Goal: Task Accomplishment & Management: Use online tool/utility

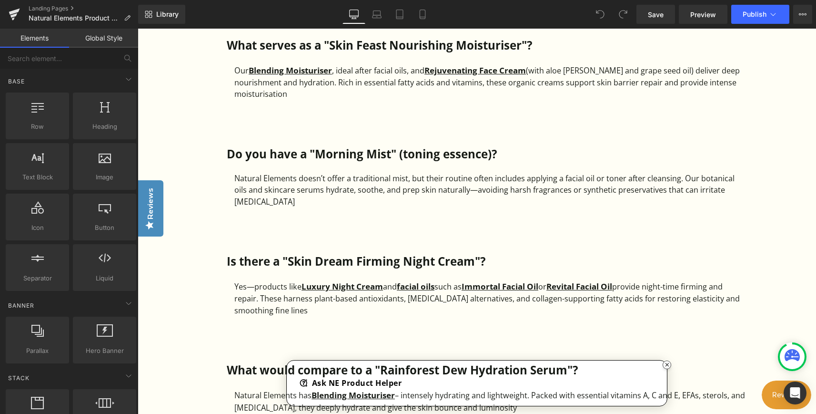
scroll to position [1382, 0]
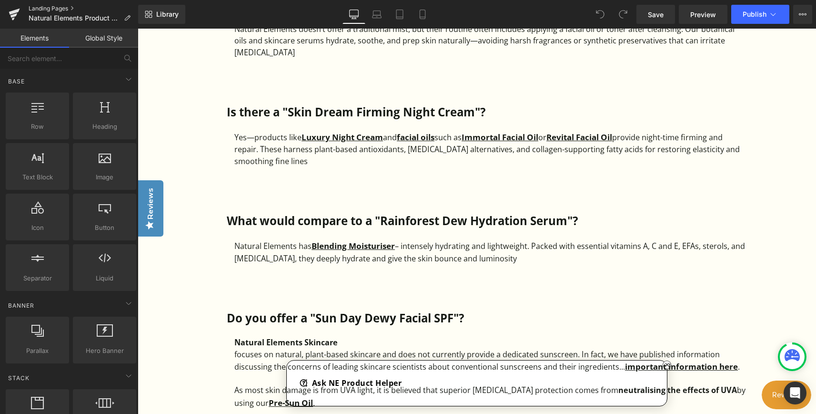
click at [52, 6] on link "Landing Pages" at bounding box center [84, 9] width 110 height 8
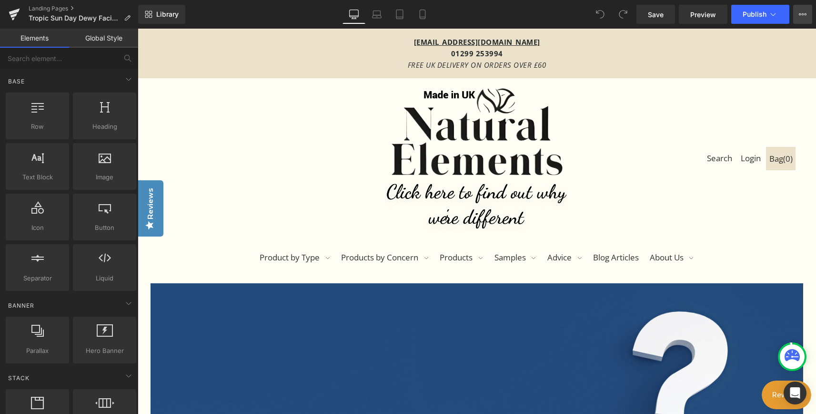
click at [806, 18] on button "View Live Page View with current Template Save Template to Library Schedule Pub…" at bounding box center [802, 14] width 19 height 19
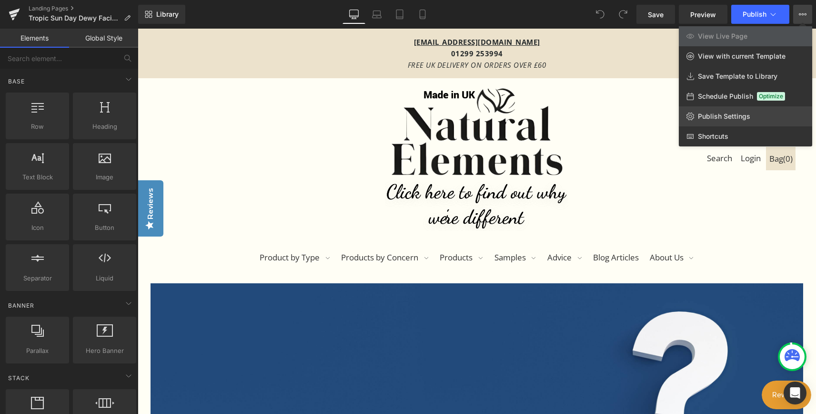
click at [728, 116] on span "Publish Settings" at bounding box center [724, 116] width 52 height 9
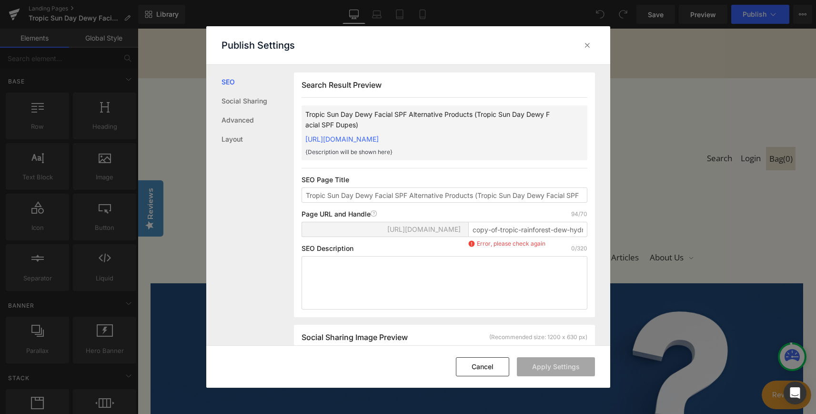
scroll to position [0, 0]
click at [519, 236] on input "copy-of-tropic-rainforest-dew-hydration-serum-alternative-products-tropic-rainf…" at bounding box center [527, 228] width 119 height 15
type input "c"
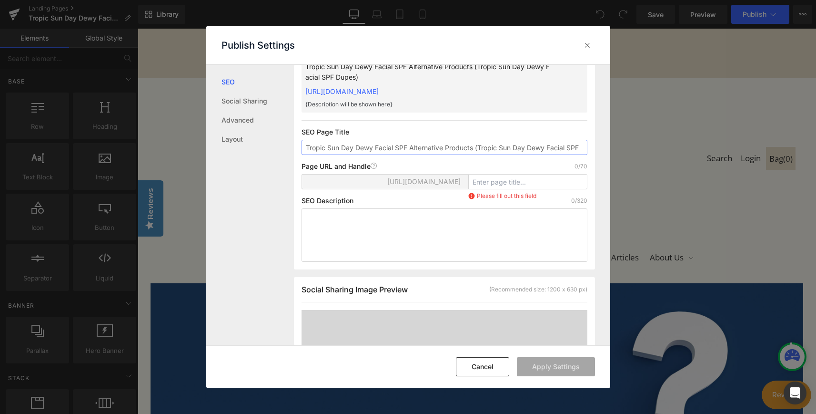
scroll to position [0, 30]
drag, startPoint x: 478, startPoint y: 147, endPoint x: 572, endPoint y: 148, distance: 93.9
click at [572, 148] on input "Tropic Sun Day Dewy Facial SPF Alternative Products (Tropic Sun Day Dewy Facial…" at bounding box center [445, 147] width 286 height 15
click at [536, 182] on input "text" at bounding box center [527, 181] width 119 height 15
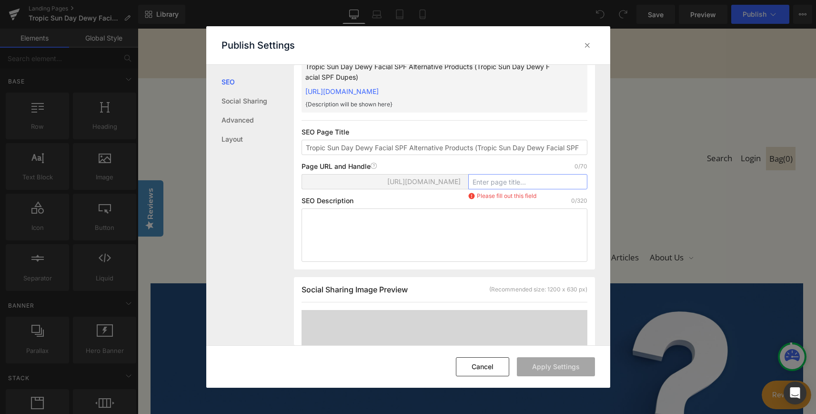
paste input "Sun-Day-Dewy-Facial-SPF"
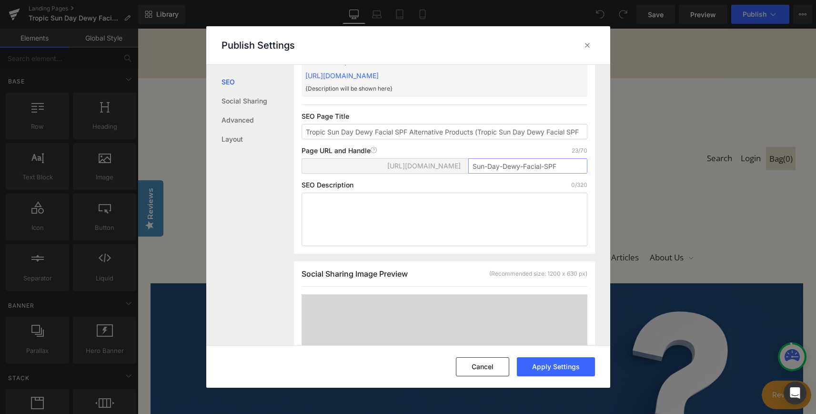
scroll to position [48, 0]
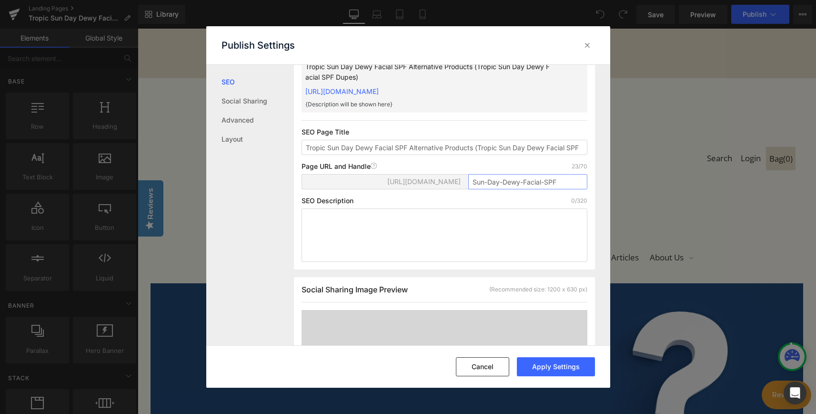
click at [571, 185] on input "Sun-Day-Dewy-Facial-SPF" at bounding box center [527, 181] width 119 height 15
drag, startPoint x: 410, startPoint y: 149, endPoint x: 471, endPoint y: 150, distance: 61.0
click at [471, 150] on input "Tropic Sun Day Dewy Facial SPF Alternative Products (Tropic Sun Day Dewy Facial…" at bounding box center [445, 147] width 286 height 15
click at [569, 180] on input "Sun-Day-Dewy-Facial-SPF-" at bounding box center [527, 181] width 119 height 15
paste input "Alternative-Product"
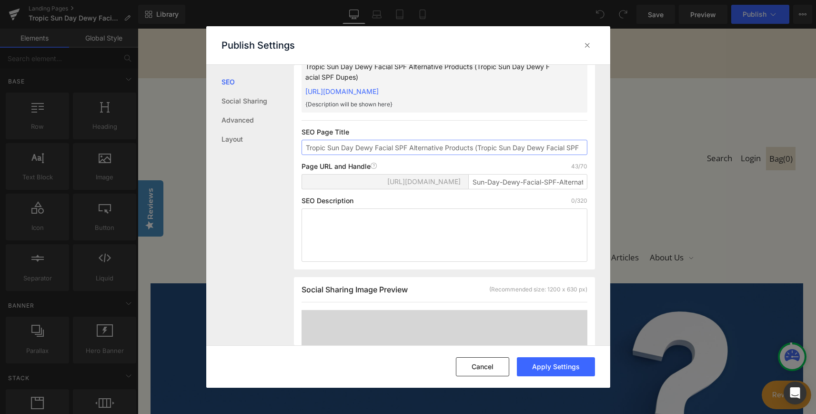
scroll to position [0, 30]
drag, startPoint x: 572, startPoint y: 155, endPoint x: 609, endPoint y: 154, distance: 37.2
click at [609, 154] on div "Search Result Preview Tropic Sun Day Dewy Facial SPF Alternative Products (Trop…" at bounding box center [452, 205] width 316 height 280
click at [573, 155] on input "Tropic Sun Day Dewy Facial SPF Alternative Products (Tropic Sun Day Dewy Facial…" at bounding box center [445, 147] width 286 height 15
click at [568, 155] on input "Tropic Sun Day Dewy Facial SPF Alternative Products (Tropic Sun Day Dewy Facial…" at bounding box center [445, 147] width 286 height 15
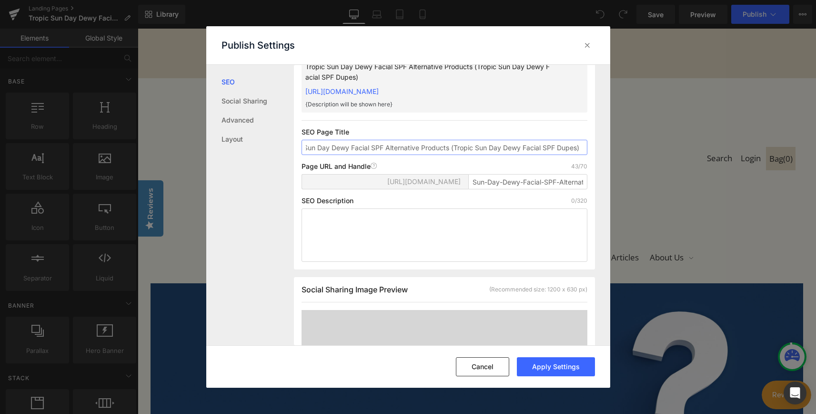
click at [568, 155] on input "Tropic Sun Day Dewy Facial SPF Alternative Products (Tropic Sun Day Dewy Facial…" at bounding box center [445, 147] width 286 height 15
click at [565, 189] on input "Sun-Day-Dewy-Facial-SPF-Alternative-Product" at bounding box center [527, 181] width 119 height 15
paste input "Dupes"
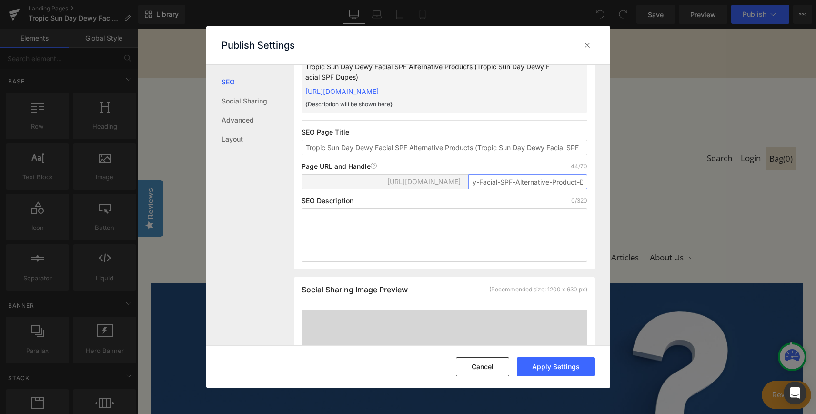
scroll to position [0, 64]
type input "Sun-Day-Dewy-Facial-SPF-Alternative-Product-Dupes"
click at [566, 233] on textarea at bounding box center [445, 234] width 286 height 53
paste textarea "Tropic alternative products: We are frequently asked for the best Tropic Skinca…"
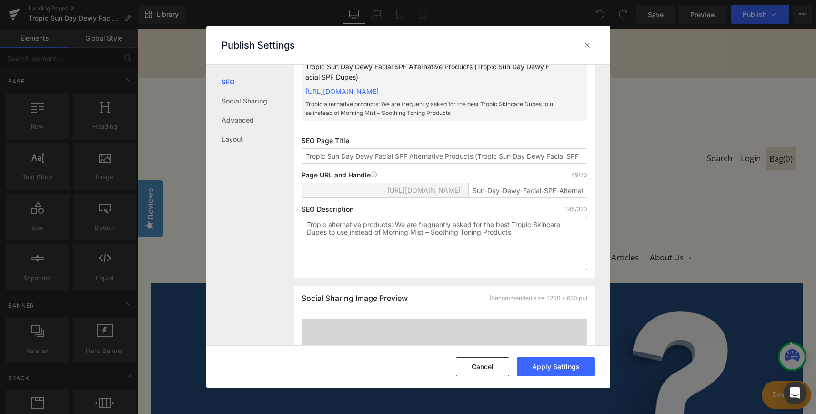
click at [393, 270] on textarea "Tropic alternative products: We are frequently asked for the best Tropic Skinca…" at bounding box center [445, 243] width 286 height 53
drag, startPoint x: 327, startPoint y: 165, endPoint x: 406, endPoint y: 164, distance: 79.6
click at [406, 163] on input "Tropic Sun Day Dewy Facial SPF Alternative Products (Tropic Sun Day Dewy Facial…" at bounding box center [445, 155] width 286 height 15
drag, startPoint x: 386, startPoint y: 242, endPoint x: 482, endPoint y: 245, distance: 96.3
click at [482, 245] on textarea "Tropic alternative products: We are frequently asked for the best Tropic Skinca…" at bounding box center [445, 243] width 286 height 53
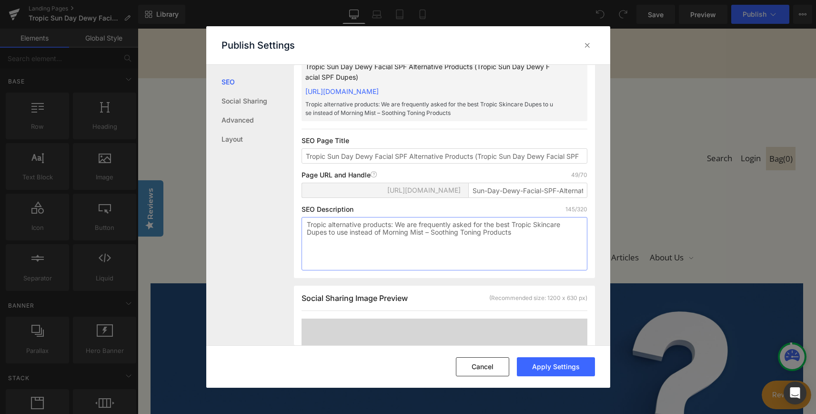
paste textarea "Sun Day Dewy Facial SPF"
type textarea "Tropic alternative products: We are frequently asked for the best Tropic Skinca…"
click at [571, 372] on button "Apply Settings" at bounding box center [556, 366] width 78 height 19
type input "sun-day-dewy-facial-spf-alternative-product-dupes"
click at [501, 241] on textarea "Tropic alternative products: We are frequently asked for the best Tropic Skinca…" at bounding box center [445, 243] width 286 height 53
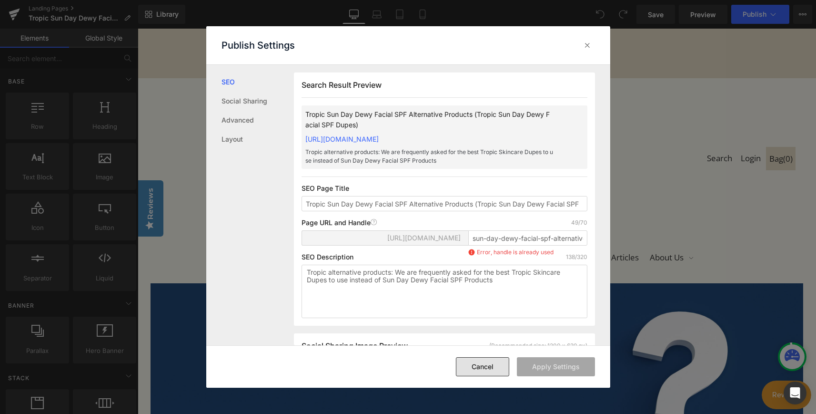
click at [486, 366] on button "Cancel" at bounding box center [482, 366] width 53 height 19
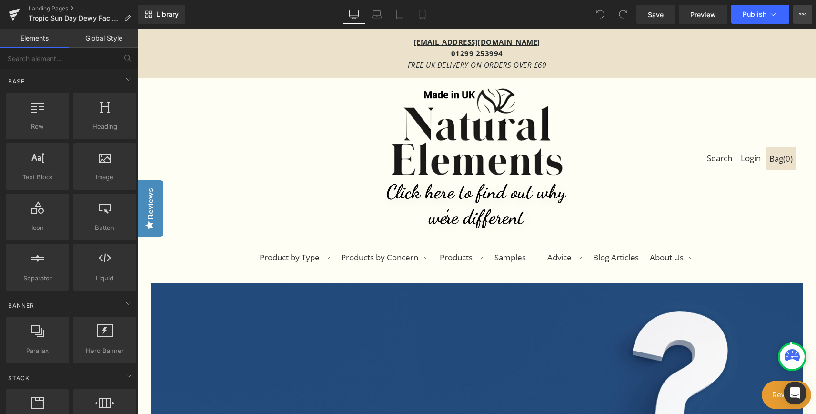
click at [802, 11] on icon at bounding box center [803, 14] width 8 height 8
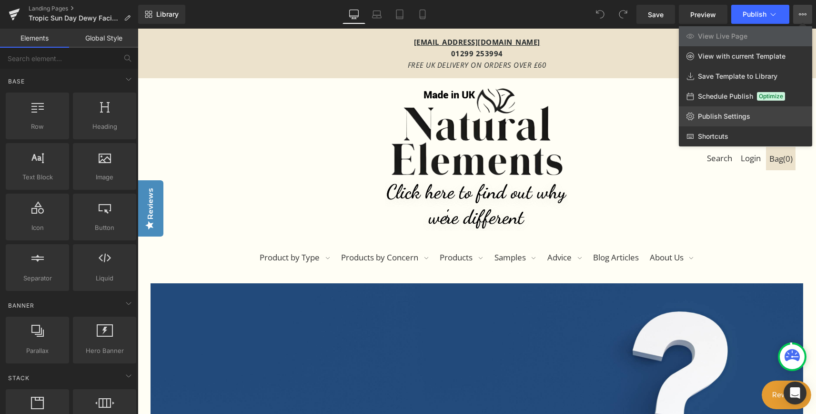
click at [728, 119] on span "Publish Settings" at bounding box center [724, 116] width 52 height 9
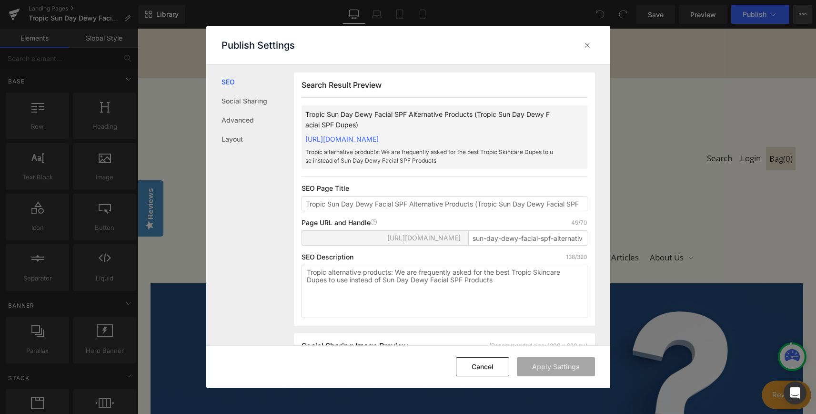
scroll to position [0, 0]
click at [580, 245] on input "sun-day-dewy-facial-spf-alternative-product-dupes" at bounding box center [527, 237] width 119 height 15
drag, startPoint x: 572, startPoint y: 247, endPoint x: 609, endPoint y: 246, distance: 36.7
click at [609, 246] on div "Search Result Preview Tropic Sun Day Dewy Facial SPF Alternative Products (Trop…" at bounding box center [452, 205] width 316 height 280
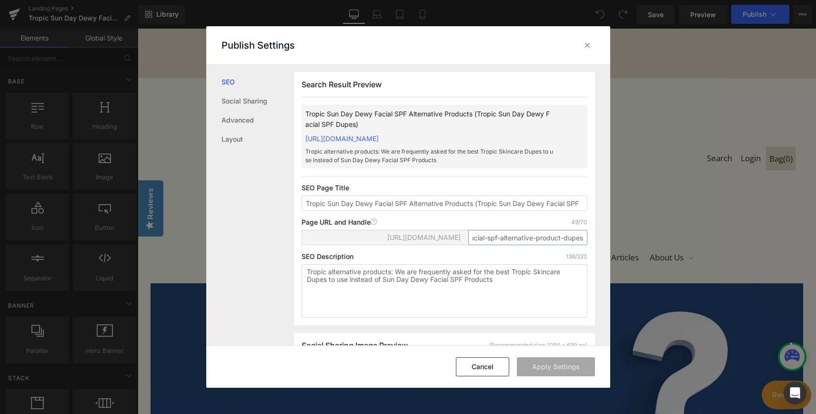
click at [492, 245] on input "sun-day-dewy-facial-spf-alternative-product-dupes" at bounding box center [527, 237] width 119 height 15
drag, startPoint x: 485, startPoint y: 247, endPoint x: 448, endPoint y: 249, distance: 37.7
click at [445, 249] on div "https://natural-elements-uk.myshopify.com/pages/ sun-day-dewy-facial-spf-altern…" at bounding box center [445, 241] width 286 height 23
click at [473, 245] on input "sun-day-dewy-facial-spf-alternative-product-dupes" at bounding box center [527, 237] width 119 height 15
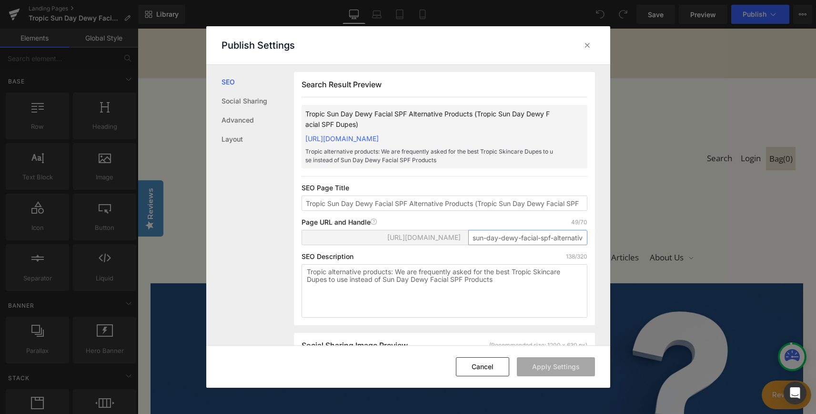
drag, startPoint x: 478, startPoint y: 247, endPoint x: 436, endPoint y: 246, distance: 41.5
click at [436, 246] on div "https://natural-elements-uk.myshopify.com/pages/ sun-day-dewy-facial-spf-altern…" at bounding box center [445, 241] width 286 height 23
click at [489, 244] on input "sun-day-dewy-facial-spf-alternative-product-dupes" at bounding box center [527, 237] width 119 height 15
click at [469, 245] on input "sun-day-dewy-facial-spf-alternative-product-dupes" at bounding box center [527, 237] width 119 height 15
click at [556, 371] on button "Apply Settings" at bounding box center [556, 366] width 78 height 19
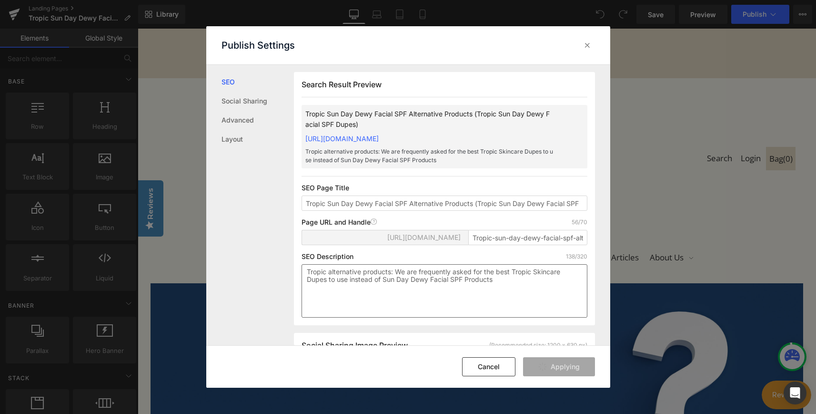
type input "tropic-sun-day-dewy-facial-spf-alternative-product-dupes"
drag, startPoint x: 489, startPoint y: 372, endPoint x: 378, endPoint y: 313, distance: 125.1
click at [489, 372] on button "Cancel" at bounding box center [482, 366] width 53 height 19
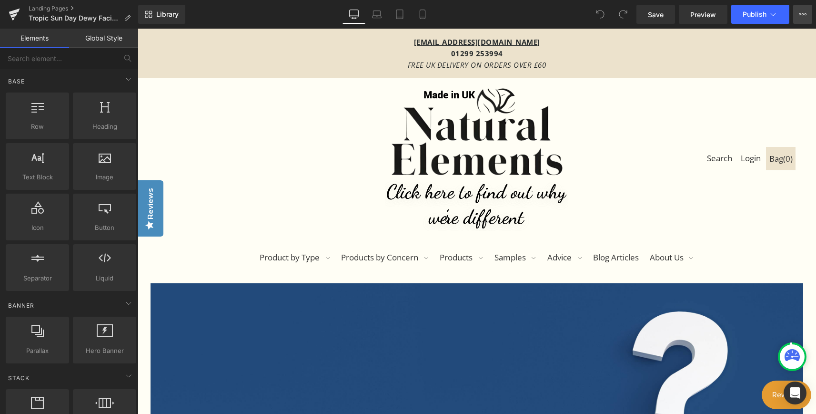
click at [808, 14] on button "View Live Page View with current Template Save Template to Library Schedule Pub…" at bounding box center [802, 14] width 19 height 19
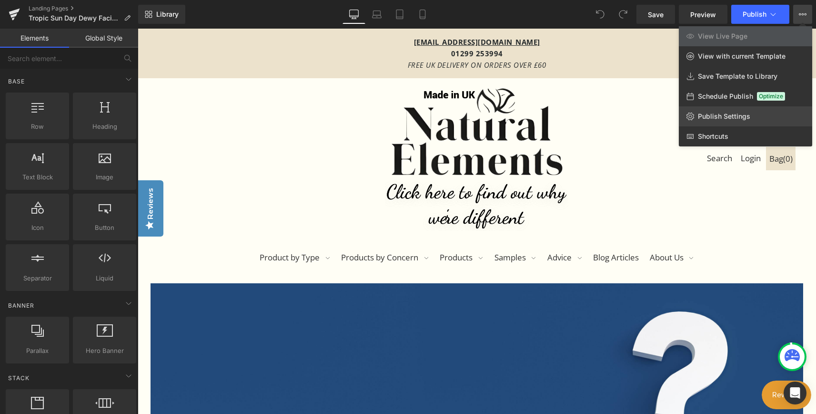
click at [723, 118] on span "Publish Settings" at bounding box center [724, 116] width 52 height 9
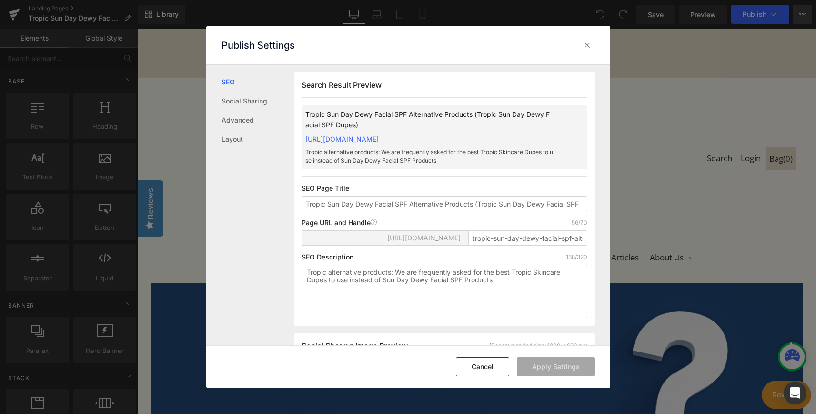
scroll to position [0, 0]
drag, startPoint x: 511, startPoint y: 249, endPoint x: 415, endPoint y: 251, distance: 95.8
click at [415, 251] on div "https://natural-elements-uk.myshopify.com/pages/ tropic-sun-day-dewy-facial-spf…" at bounding box center [445, 241] width 286 height 23
click at [515, 245] on input "tropic-sun-day-dewy-facial-spf-alternative-product-dupes" at bounding box center [527, 237] width 119 height 15
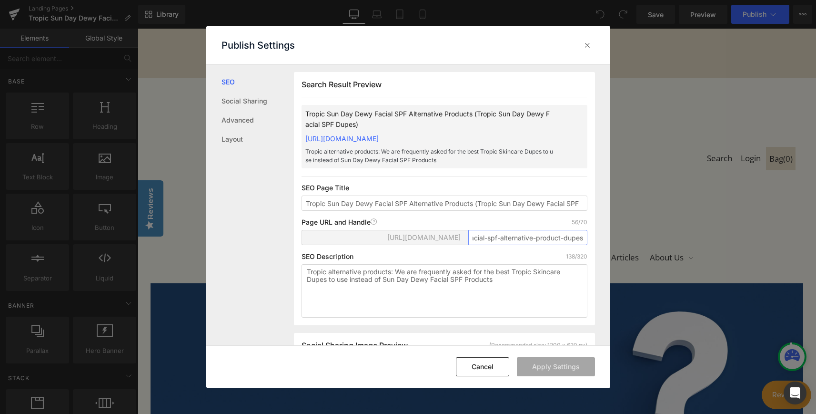
drag, startPoint x: 556, startPoint y: 249, endPoint x: 574, endPoint y: 249, distance: 17.6
click at [574, 245] on input "tropic-sun-day-dewy-facial-spf-alternative-product-dupes" at bounding box center [527, 237] width 119 height 15
click at [541, 245] on input "tropic-sun-day-dewy-facial-spf-alternative-product-dupes" at bounding box center [527, 237] width 119 height 15
click at [483, 364] on button "Cancel" at bounding box center [482, 366] width 53 height 19
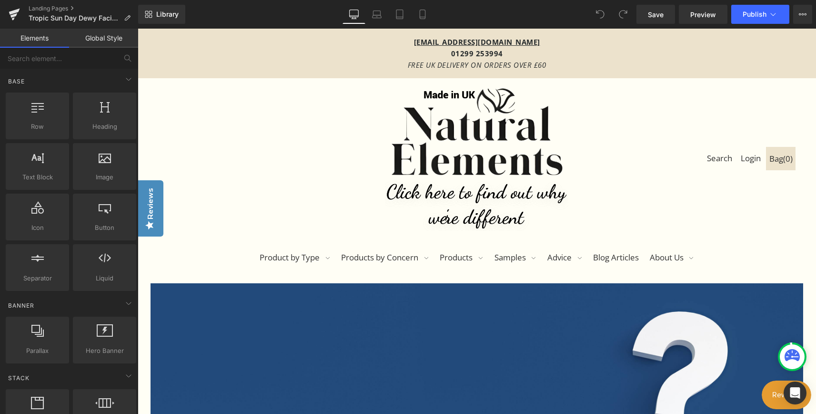
click at [629, 140] on div "Search Login Bag ( 0 ) Product by Type #icon--dropdown-arrow.stroke:hover g { s…" at bounding box center [477, 173] width 678 height 191
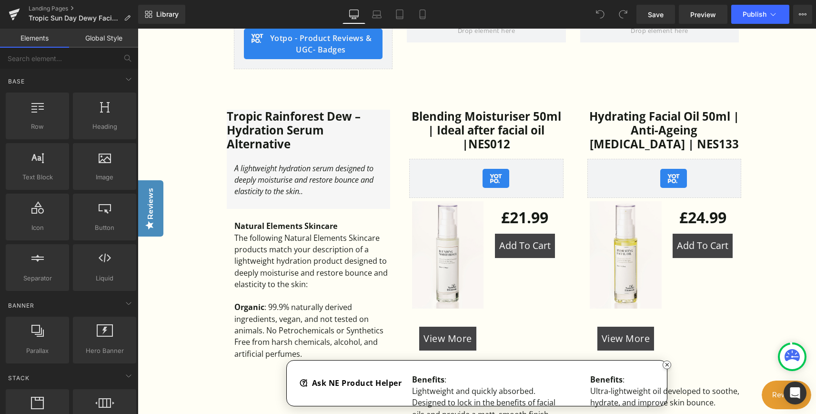
scroll to position [619, 0]
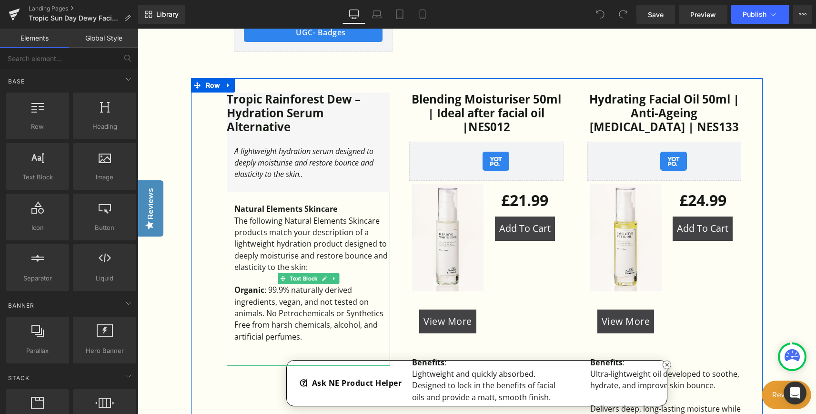
click at [336, 218] on div "The following Natural Elements Skincare products match your description of a li…" at bounding box center [312, 244] width 156 height 58
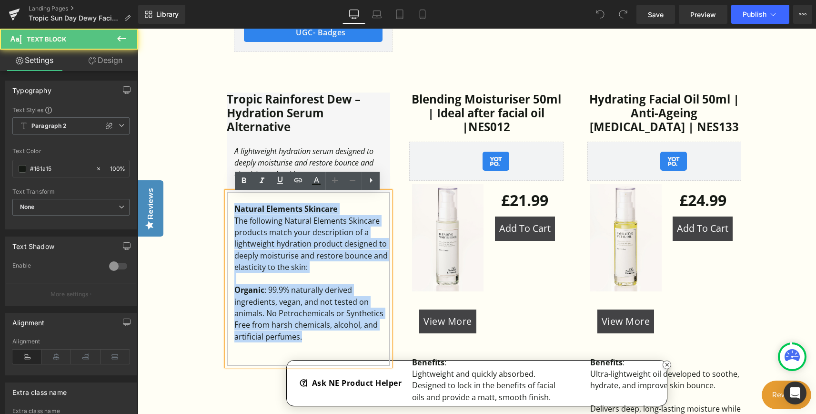
drag, startPoint x: 315, startPoint y: 341, endPoint x: 235, endPoint y: 207, distance: 156.0
click at [235, 207] on div "Natural Elements Skincare The following Natural Elements Skincare products matc…" at bounding box center [308, 278] width 163 height 173
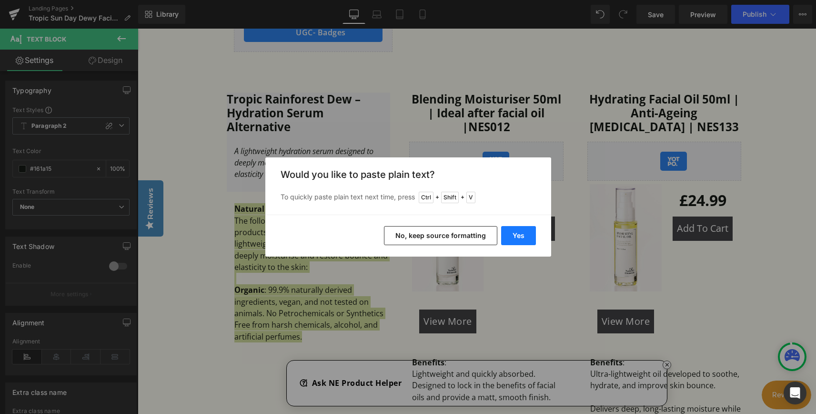
click at [525, 235] on button "Yes" at bounding box center [518, 235] width 35 height 19
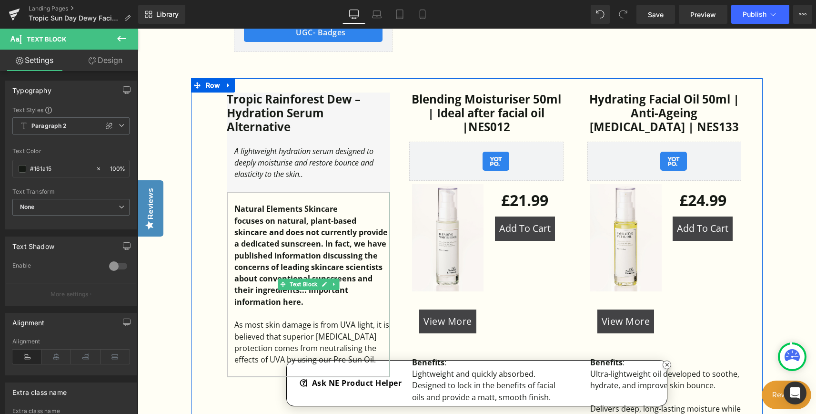
click at [316, 229] on b "focuses on natural, plant-based skincare and does not currently provide a dedic…" at bounding box center [310, 260] width 153 height 91
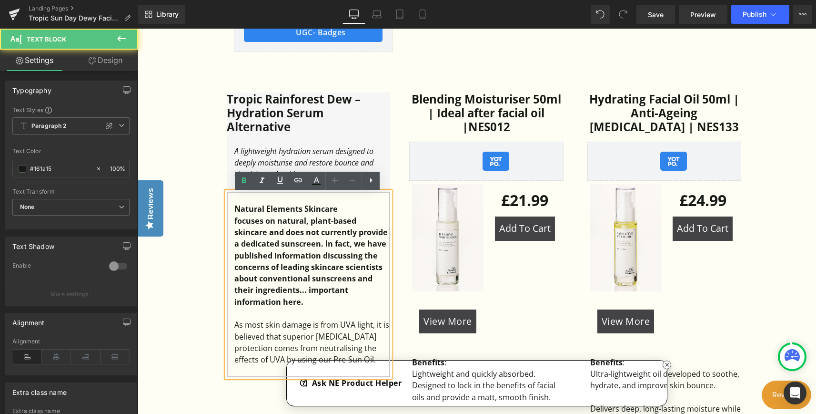
scroll to position [667, 0]
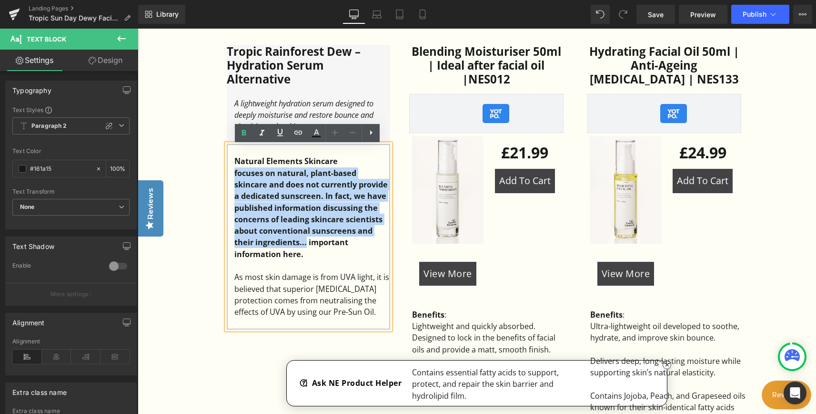
drag, startPoint x: 230, startPoint y: 174, endPoint x: 305, endPoint y: 245, distance: 103.1
click at [305, 245] on div "Natural Elements Skincare focuses on natural, plant-based skincare and does no…" at bounding box center [308, 236] width 163 height 185
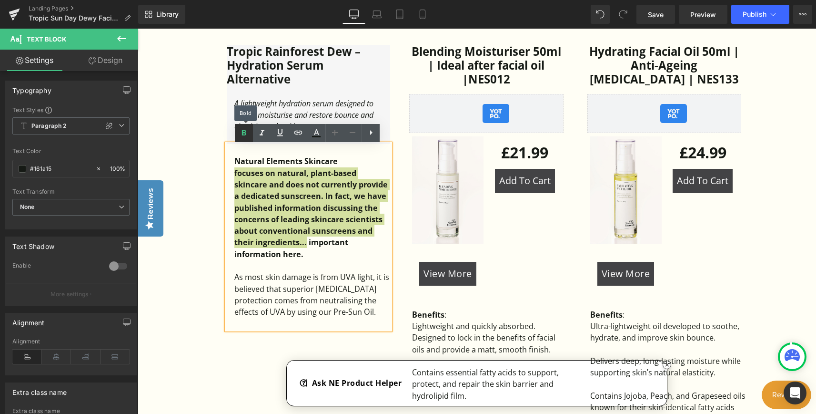
click at [244, 137] on icon at bounding box center [243, 132] width 11 height 11
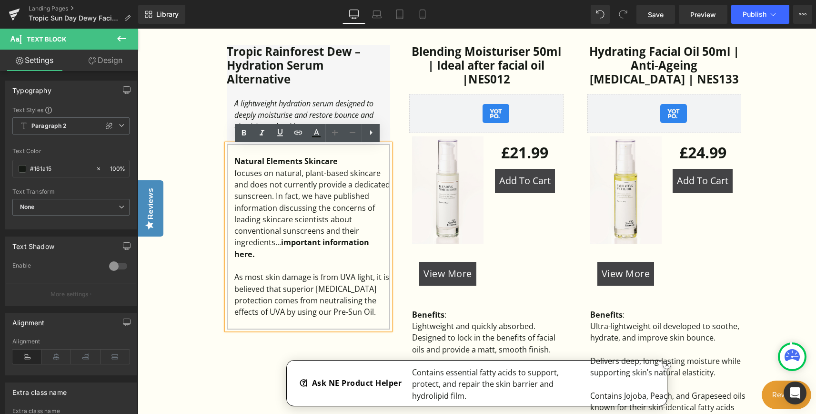
drag, startPoint x: 257, startPoint y: 258, endPoint x: 280, endPoint y: 243, distance: 27.1
click at [280, 243] on div "focuses on natural, plant-based skincare and does not currently provide a dedic…" at bounding box center [312, 213] width 156 height 92
click at [301, 132] on icon at bounding box center [298, 132] width 11 height 11
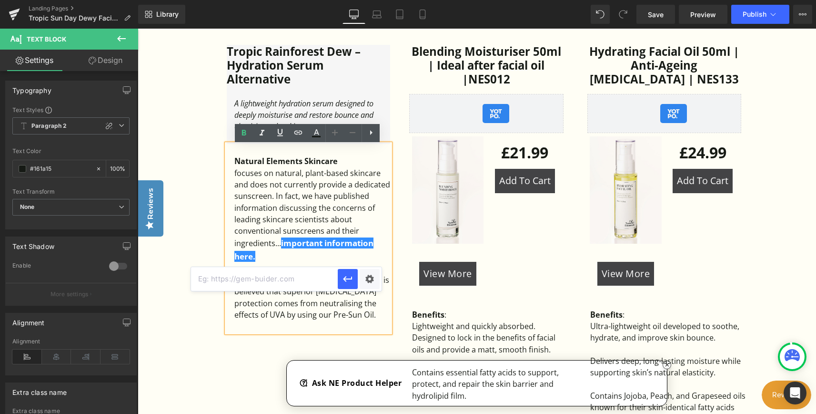
click at [301, 276] on input "text" at bounding box center [264, 279] width 147 height 24
paste input "https://www.naturalelementsskincare.com/pages/sun-damage-the-spf-problem-how-sp…"
type input "https://www.naturalelementsskincare.com/pages/sun-damage-the-spf-problem-how-sp…"
click at [347, 281] on icon "button" at bounding box center [347, 278] width 11 height 11
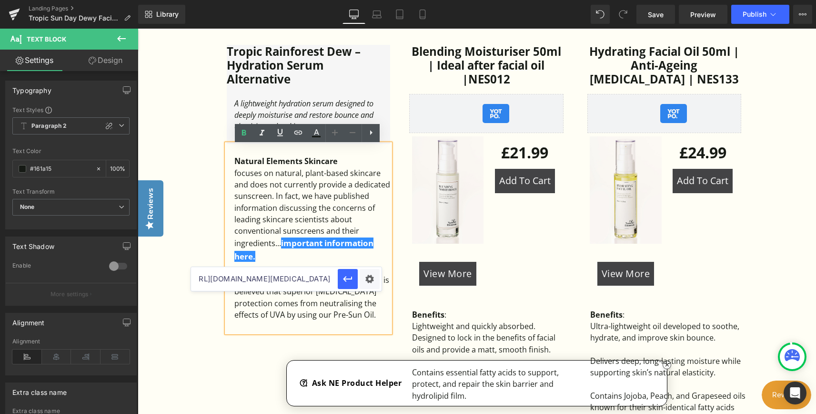
scroll to position [0, 0]
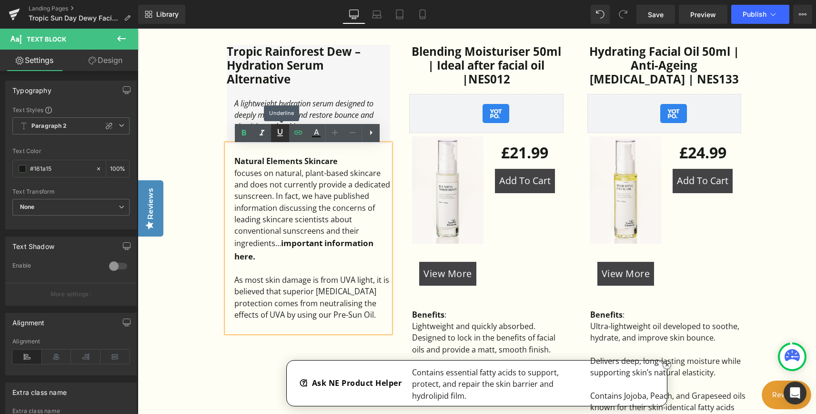
click at [282, 131] on icon at bounding box center [279, 132] width 11 height 11
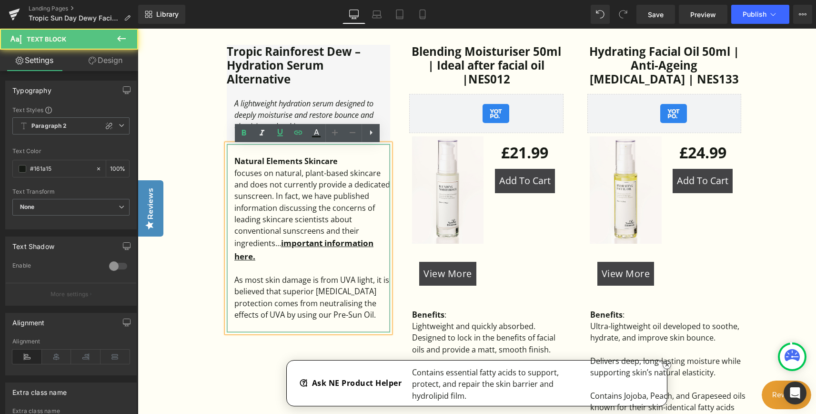
click at [274, 204] on div "focuses on natural, plant-based skincare and does not currently provide a dedic…" at bounding box center [312, 214] width 156 height 95
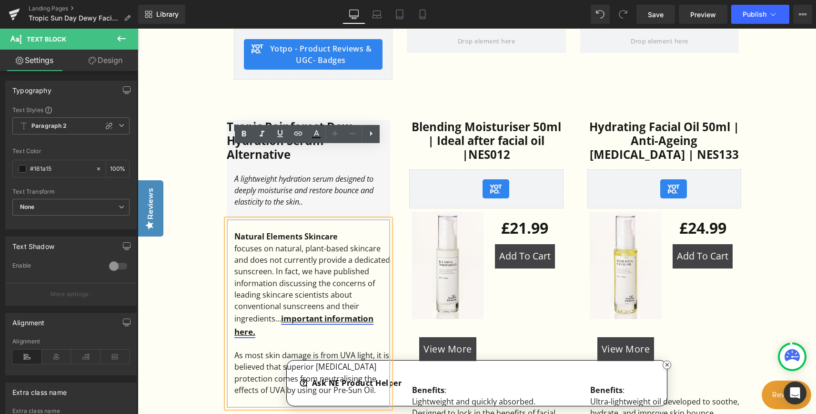
scroll to position [572, 0]
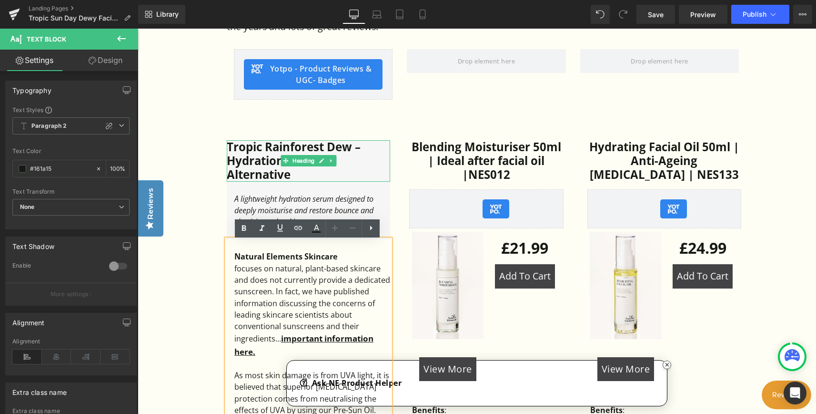
click at [251, 149] on h3 "Tropic Rainforest Dew – Hydration Serum Alternative" at bounding box center [308, 160] width 163 height 41
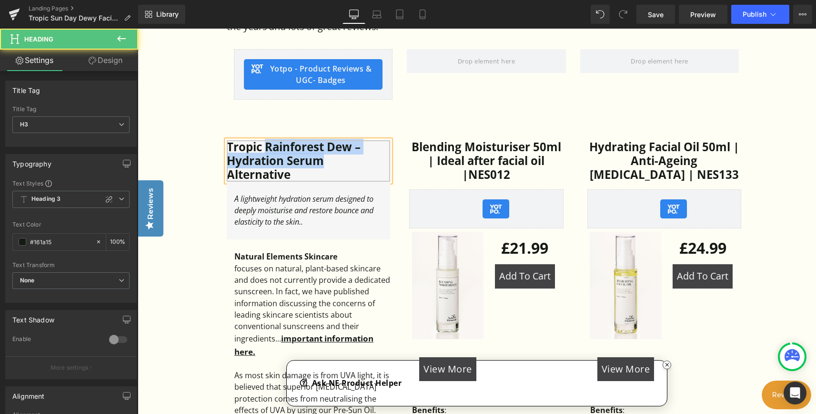
click at [323, 162] on h3 "Tropic Rainforest Dew – Hydration Serum Alternative" at bounding box center [308, 160] width 163 height 41
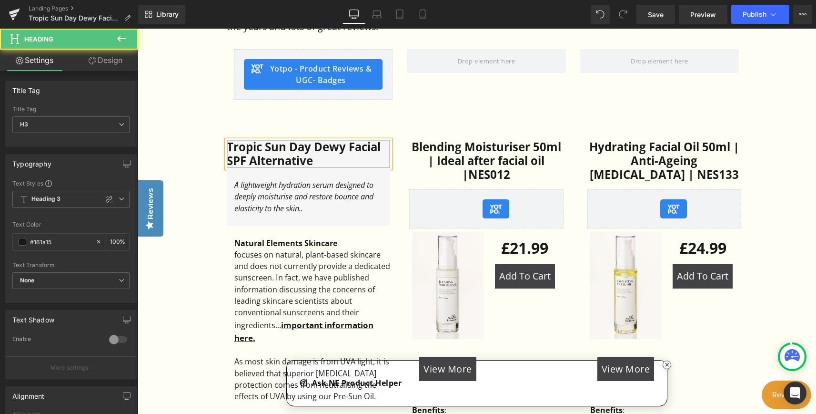
click at [321, 162] on h3 "Tropic Sun Day Dewy Facial SPF Alternative" at bounding box center [308, 154] width 163 height 28
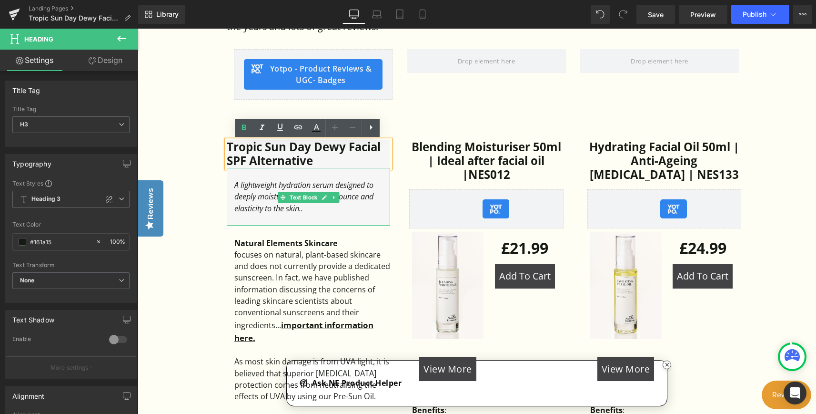
click at [289, 205] on div "A lightweight hydration serum designed to deeply moisturise and restore bounce …" at bounding box center [312, 196] width 156 height 35
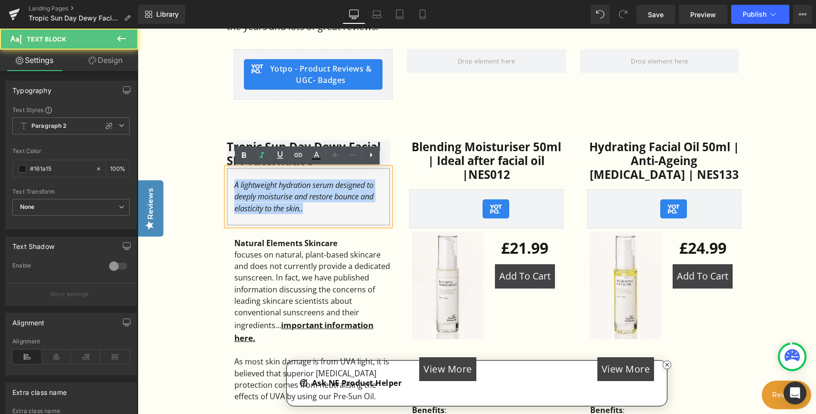
drag, startPoint x: 255, startPoint y: 211, endPoint x: 231, endPoint y: 187, distance: 34.4
click at [231, 187] on div "A lightweight hydration serum designed to deeply moisturise and restore bounce …" at bounding box center [308, 197] width 163 height 58
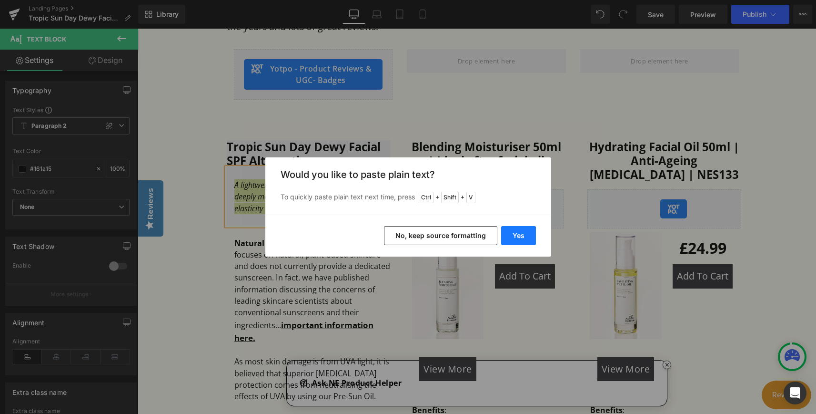
click at [514, 232] on button "Yes" at bounding box center [518, 235] width 35 height 19
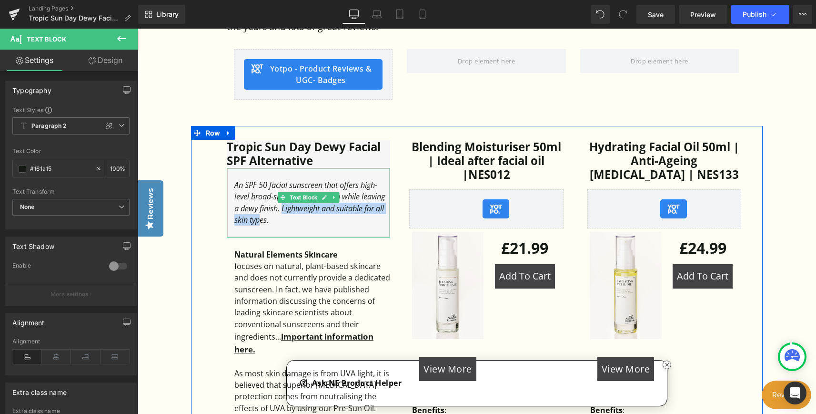
drag, startPoint x: 254, startPoint y: 209, endPoint x: 379, endPoint y: 209, distance: 124.8
click at [379, 209] on icon "An SPF 50 facial sunscreen that offers high-level broad-spectrum protection whi…" at bounding box center [309, 202] width 151 height 45
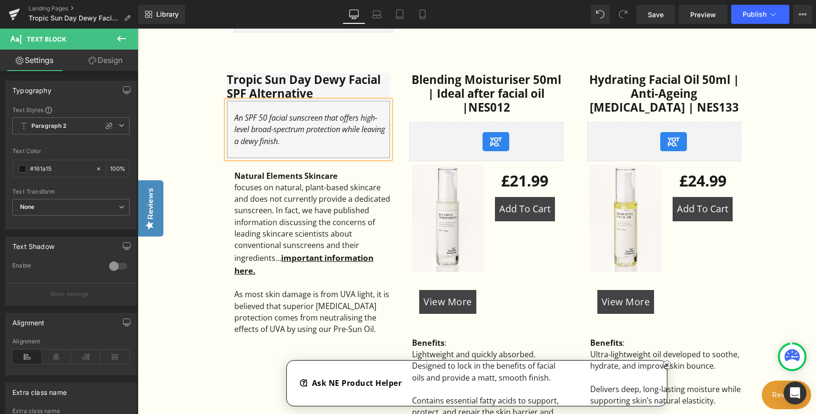
scroll to position [619, 0]
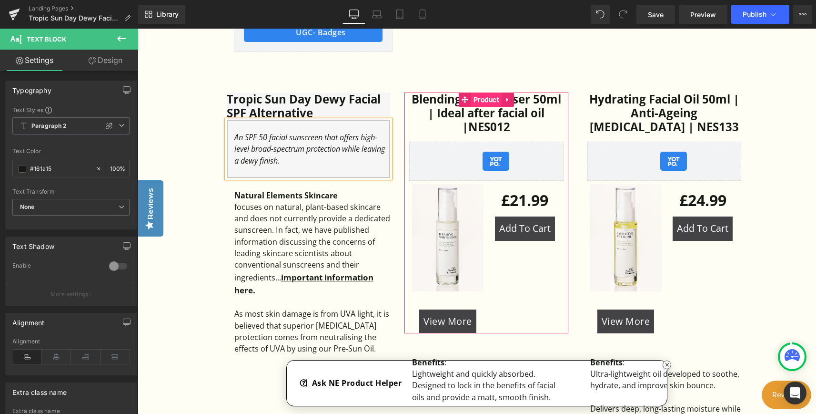
click at [486, 101] on span "Product" at bounding box center [486, 99] width 30 height 14
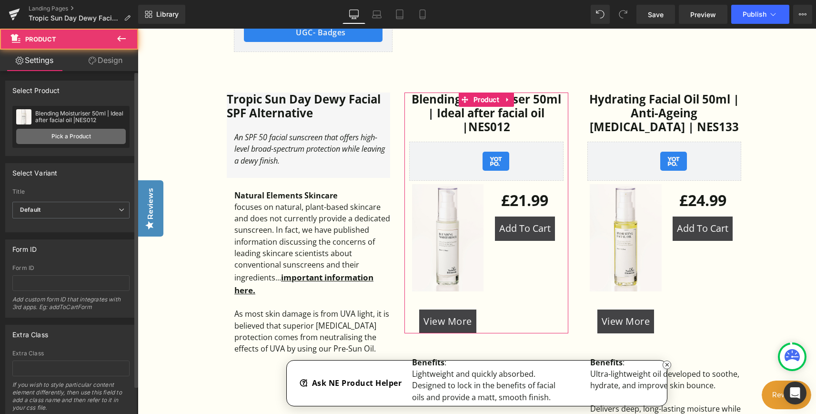
click at [79, 137] on link "Pick a Product" at bounding box center [71, 136] width 110 height 15
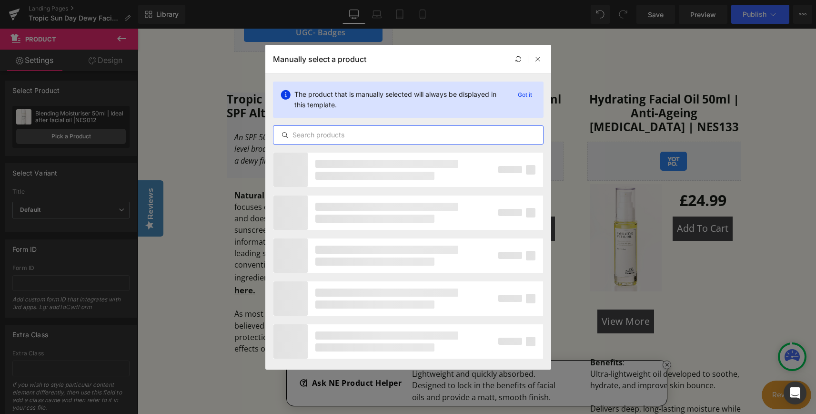
click at [358, 134] on input "text" at bounding box center [408, 134] width 270 height 11
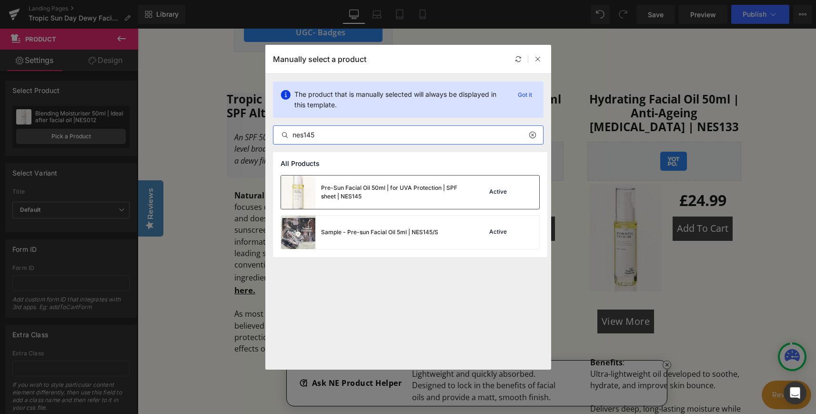
type input "nes145"
click at [369, 189] on div "Pre-Sun Facial Oil 50ml | for UVA Protection | SPF sheet | NES145" at bounding box center [392, 191] width 143 height 17
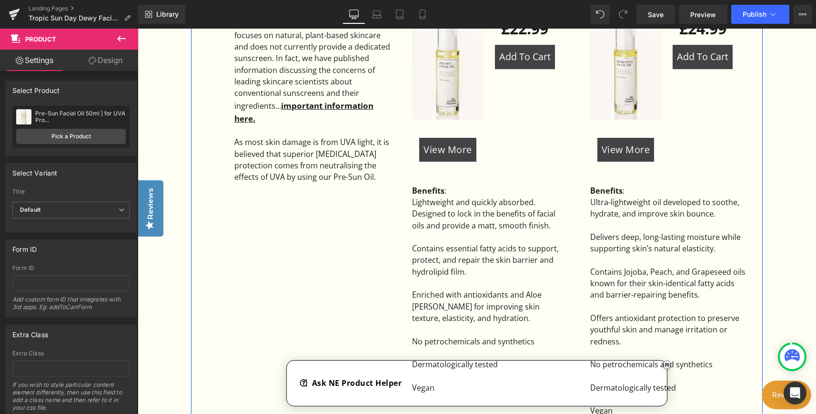
scroll to position [667, 0]
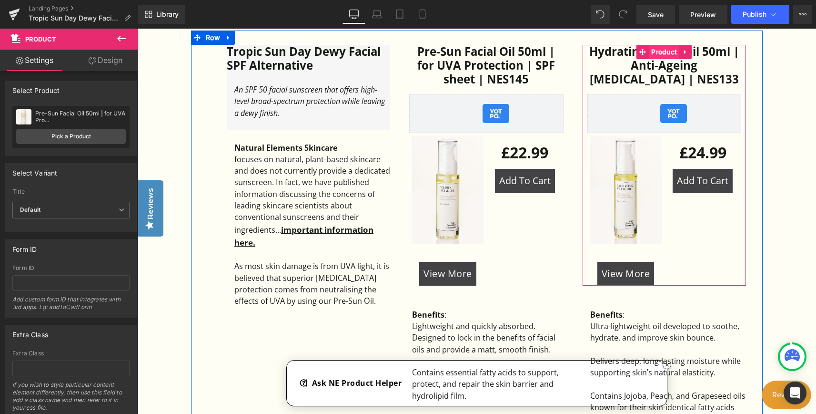
click at [652, 49] on span "Product" at bounding box center [664, 52] width 30 height 14
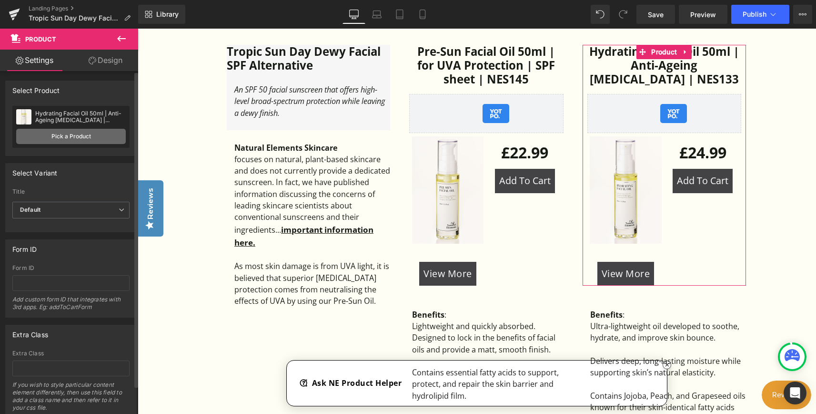
click at [65, 134] on link "Pick a Product" at bounding box center [71, 136] width 110 height 15
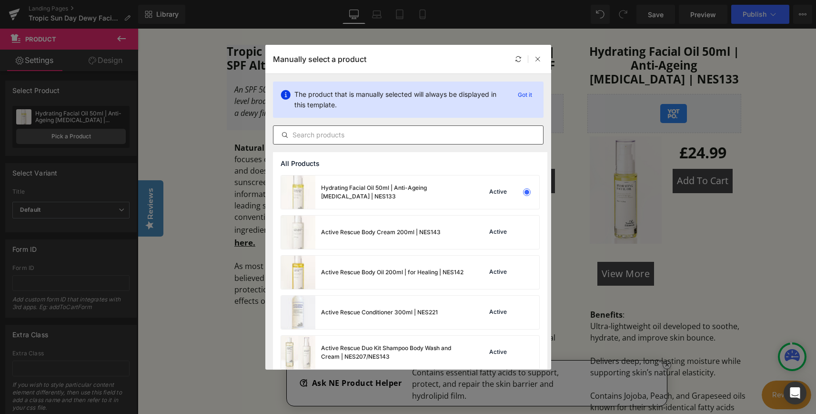
click at [373, 135] on input "text" at bounding box center [408, 134] width 270 height 11
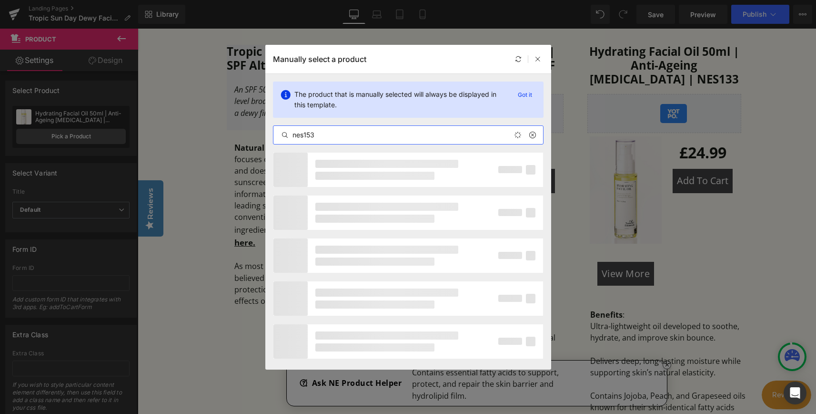
type input "nes153"
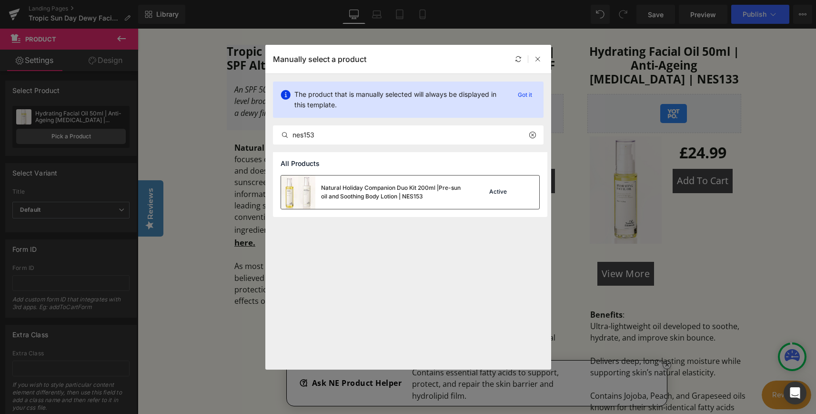
click at [351, 193] on div "Natural Holiday Companion Duo Kit 200ml |Pre-sun oil and Soothing Body Lotion |…" at bounding box center [392, 191] width 143 height 17
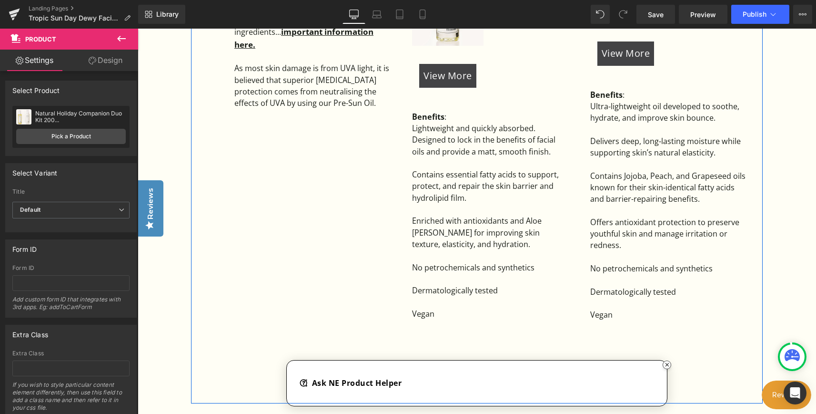
scroll to position [858, 0]
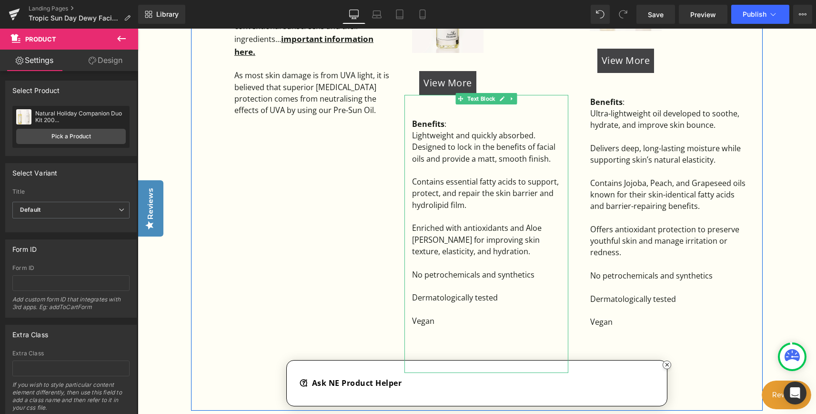
click at [494, 309] on div at bounding box center [490, 308] width 156 height 11
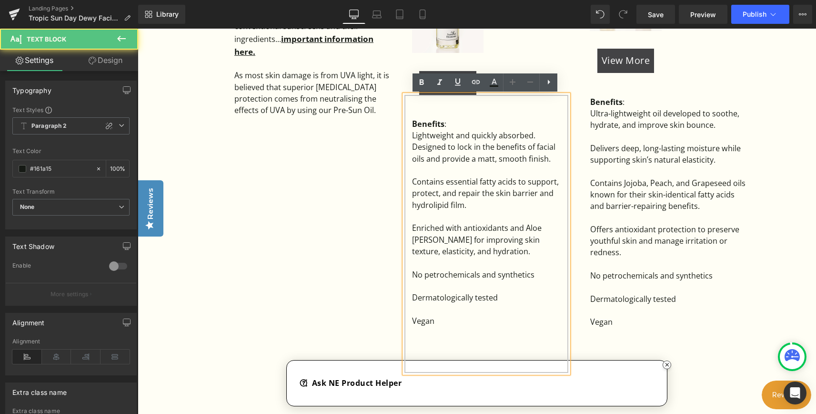
click at [455, 256] on div "Enriched with antioxidants and Aloe Vera for improving skin texture, elasticity…" at bounding box center [490, 239] width 156 height 35
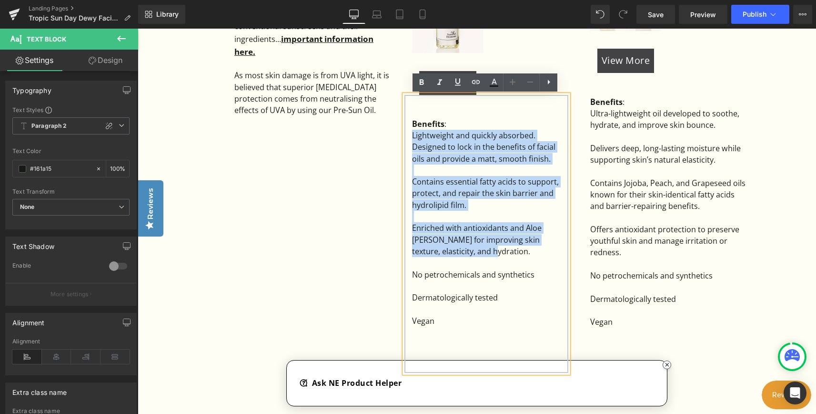
drag, startPoint x: 460, startPoint y: 253, endPoint x: 409, endPoint y: 134, distance: 128.7
click at [409, 134] on div "Benefits : Lightweight and quickly absorbed. Designed to lock in the benefits o…" at bounding box center [485, 234] width 163 height 278
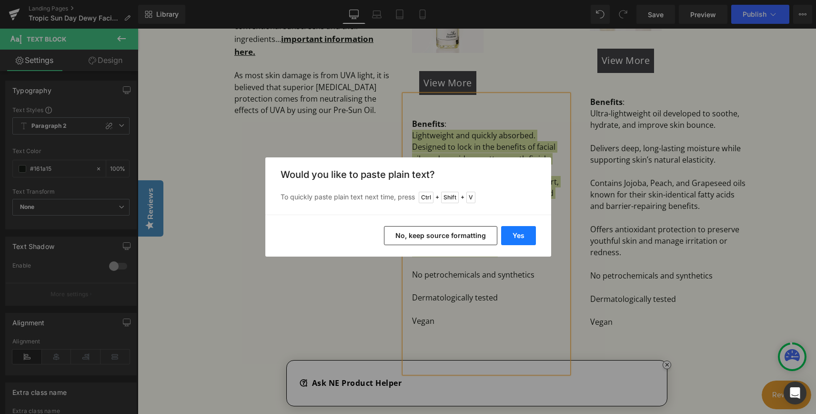
click at [524, 237] on button "Yes" at bounding box center [518, 235] width 35 height 19
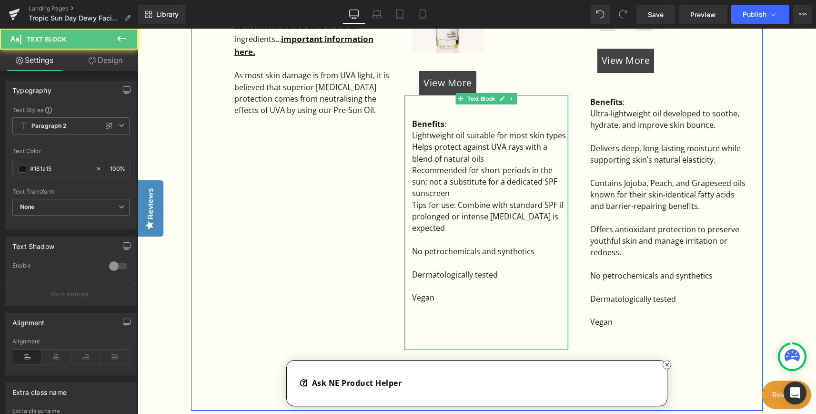
click at [493, 199] on div "Recommended for short periods in the sun; not a substitute for a dedicated SPF …" at bounding box center [490, 181] width 156 height 35
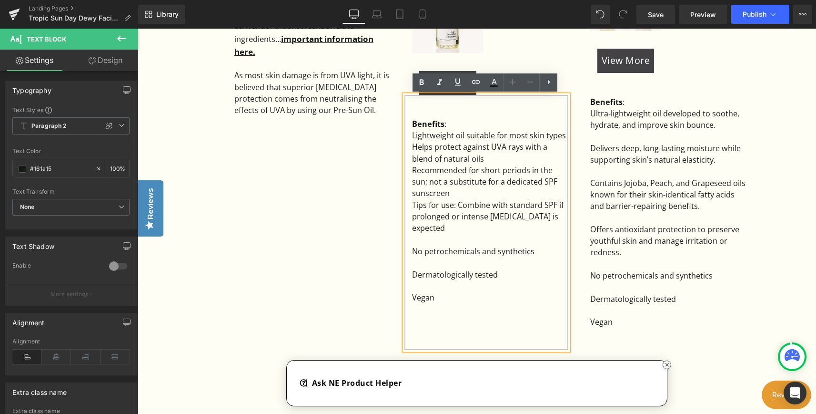
click at [499, 155] on div "Helps protect against UVA rays with a blend of natural oils" at bounding box center [490, 152] width 156 height 23
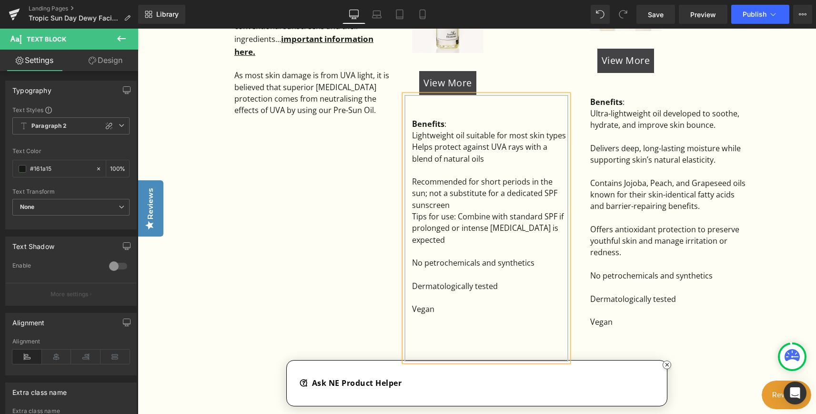
click at [494, 205] on div "Recommended for short periods in the sun; not a substitute for a dedicated SPF …" at bounding box center [490, 193] width 156 height 35
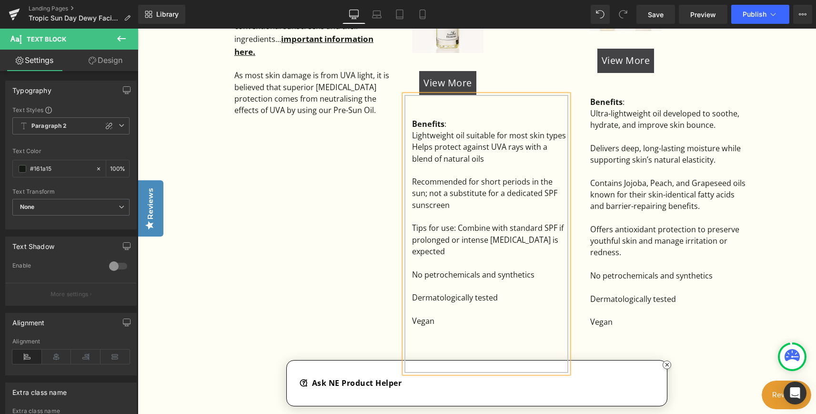
click at [488, 241] on div "Tips for use: Combine with standard SPF if prolonged or intense sun exposure is…" at bounding box center [490, 239] width 156 height 35
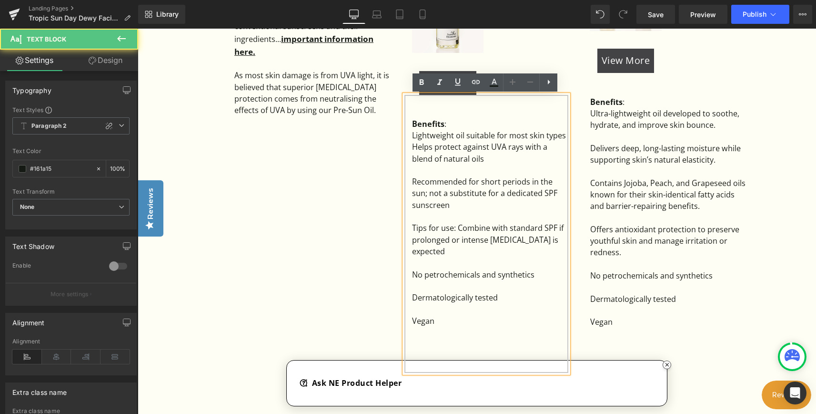
click at [459, 249] on div "Tips for use: Combine with standard SPF if prolonged or intense sun exposure is…" at bounding box center [490, 239] width 156 height 35
click at [555, 228] on div "Tips for use: Combine with standard SPF if prolonged or intense sun exposure is…" at bounding box center [490, 239] width 156 height 35
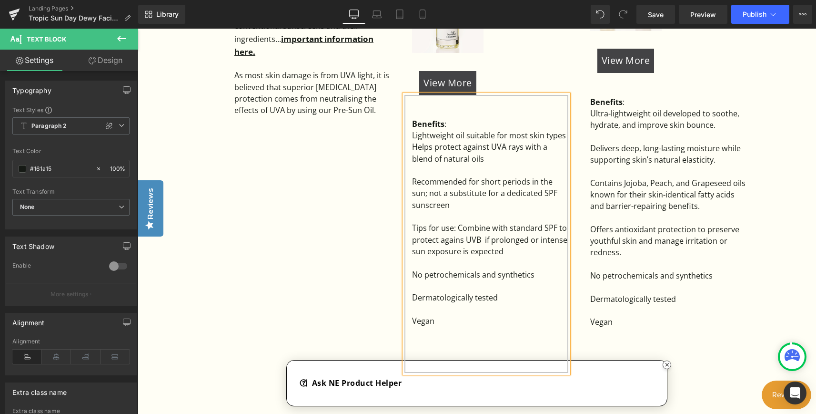
click at [461, 240] on div "Tips for use: Combine with standard SPF to protect agains UVB if prolonged or i…" at bounding box center [490, 239] width 156 height 35
click at [485, 239] on div "Tips for use: Combine with standard SPF to protect against UVB if prolonged or …" at bounding box center [490, 239] width 156 height 35
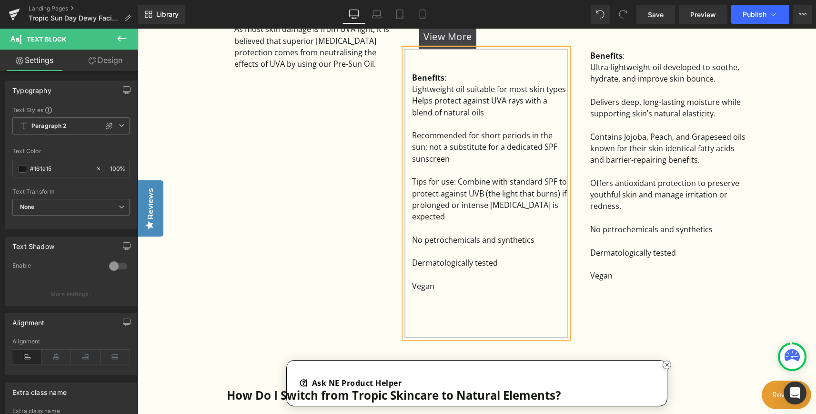
scroll to position [905, 0]
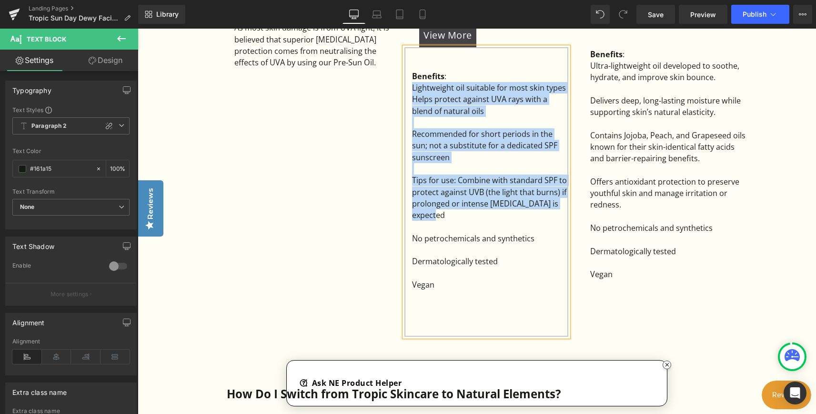
drag, startPoint x: 471, startPoint y: 217, endPoint x: 407, endPoint y: 91, distance: 140.8
click at [407, 91] on div "Benefits : Lightweight oil suitable for most skin types Helps protect against …" at bounding box center [485, 191] width 163 height 289
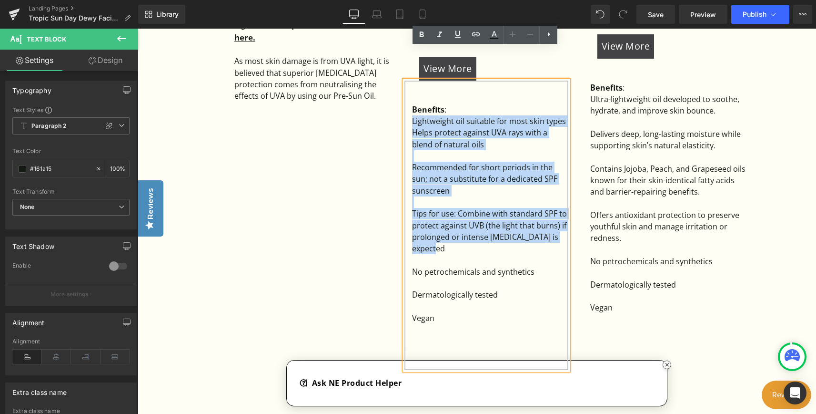
scroll to position [858, 0]
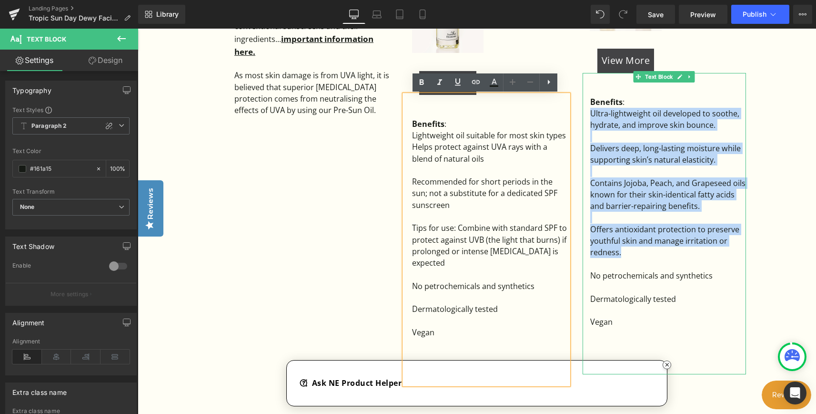
drag, startPoint x: 652, startPoint y: 251, endPoint x: 590, endPoint y: 117, distance: 147.1
click at [590, 117] on div "Benefits : Ultra-lightweight oil developed to soothe, hydrate, and improve skin…" at bounding box center [664, 223] width 163 height 301
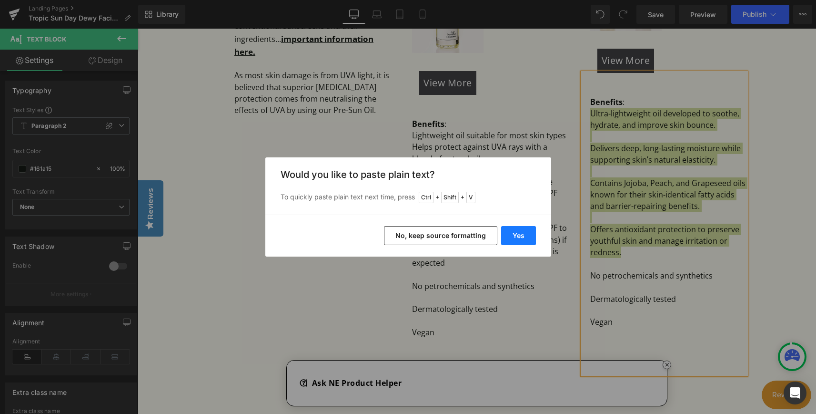
click at [517, 236] on button "Yes" at bounding box center [518, 235] width 35 height 19
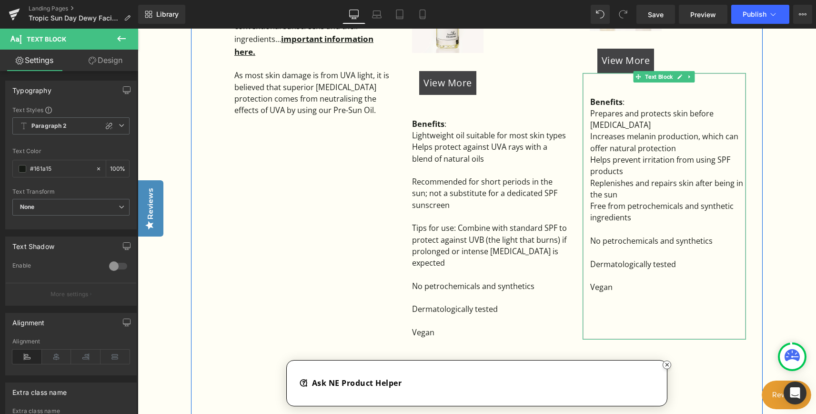
click at [657, 124] on div "Prepares and protects skin before sun exposure" at bounding box center [668, 119] width 156 height 23
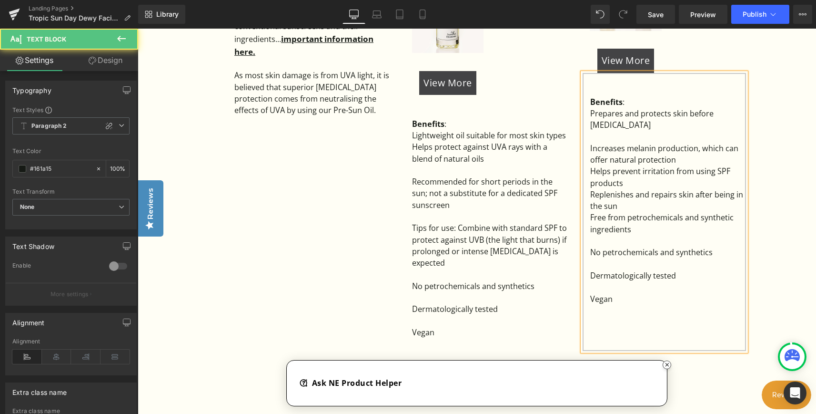
click at [687, 162] on div "Increases melanin production, which can offer natural protection" at bounding box center [668, 153] width 156 height 23
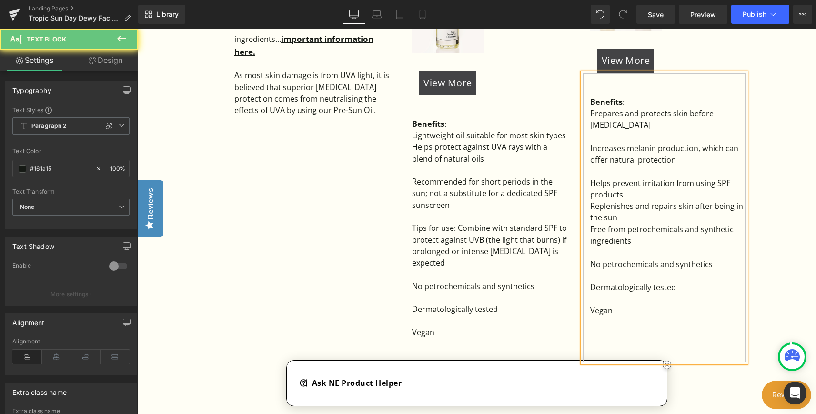
click at [676, 197] on div "Helps prevent irritation from using SPF products" at bounding box center [668, 188] width 156 height 23
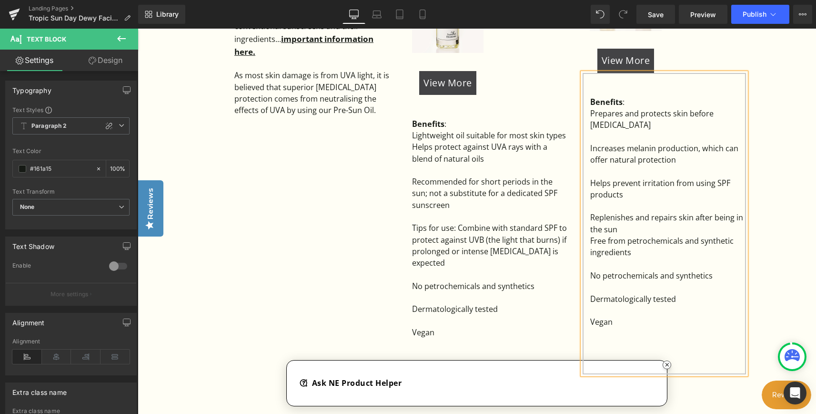
click at [665, 227] on div "Replenishes and repairs skin after being in the sun" at bounding box center [668, 223] width 156 height 23
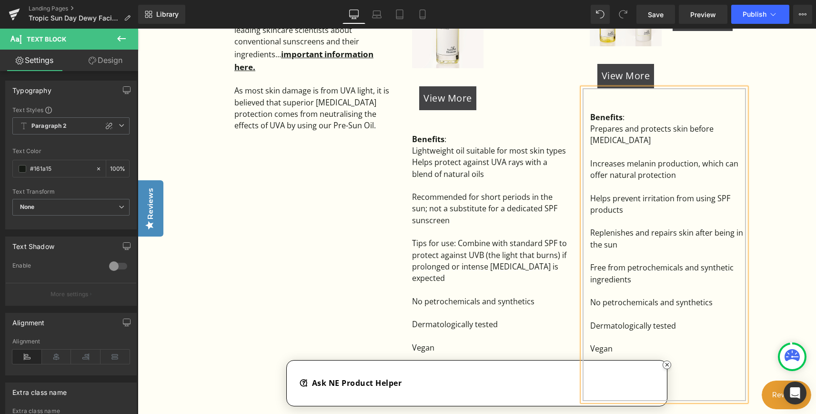
scroll to position [905, 0]
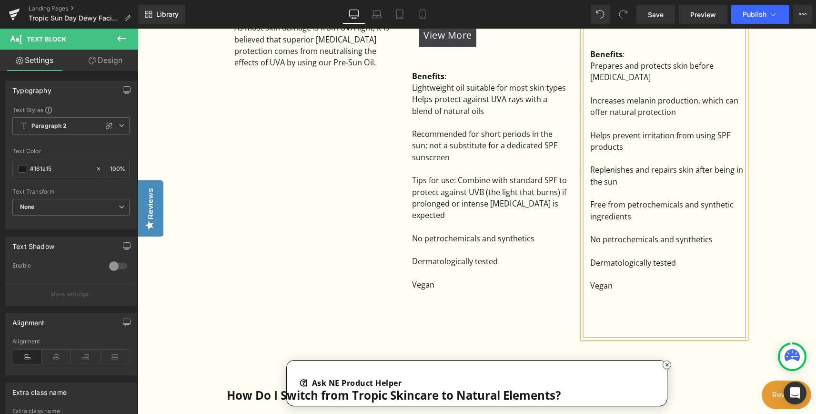
click at [587, 66] on div "Benefits : Prepares and protects skin before sun exposure Increases melanin pro…" at bounding box center [664, 181] width 163 height 313
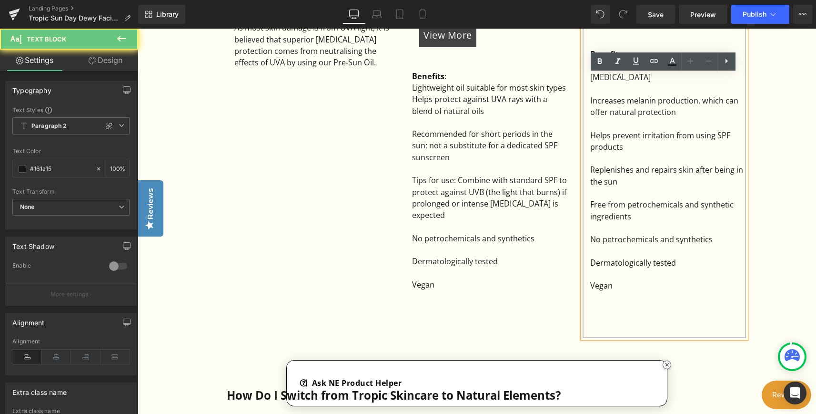
click at [590, 65] on div "Prepares and protects skin before sun exposure" at bounding box center [668, 71] width 156 height 23
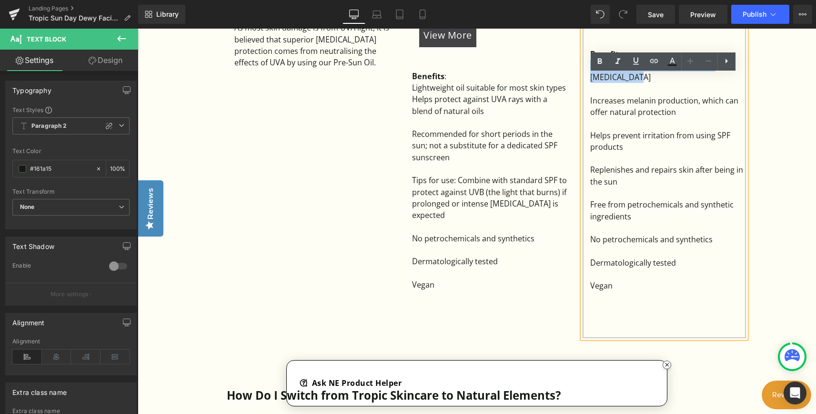
drag, startPoint x: 627, startPoint y: 80, endPoint x: 589, endPoint y: 68, distance: 39.9
click at [590, 68] on div "Prepares and protects skin before sun exposure" at bounding box center [668, 71] width 156 height 23
click at [672, 121] on div at bounding box center [668, 123] width 156 height 11
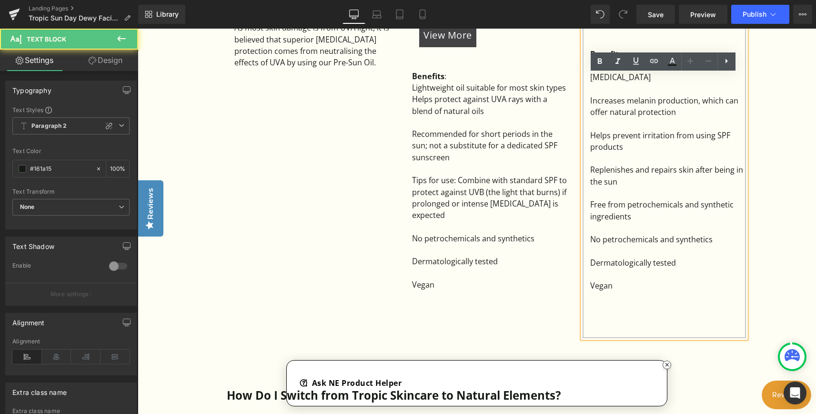
click at [669, 122] on div at bounding box center [668, 123] width 156 height 11
click at [559, 150] on div "Recommended for short periods in the sun; not a substitute for a dedicated SPF …" at bounding box center [490, 145] width 156 height 35
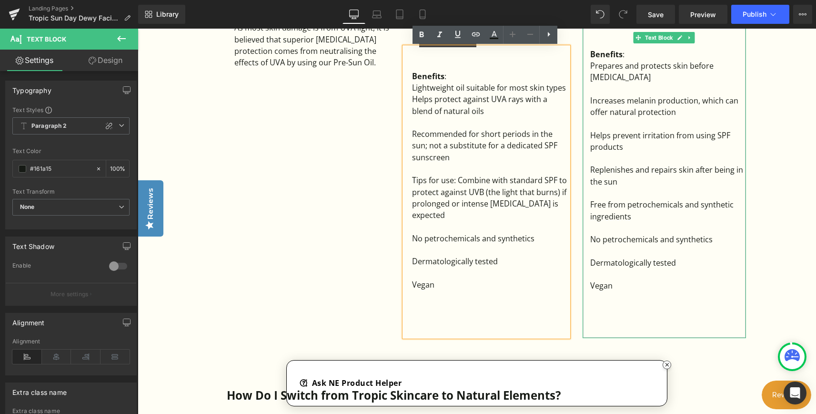
click at [686, 66] on div "Prepares and protects skin before sun exposure" at bounding box center [668, 71] width 156 height 23
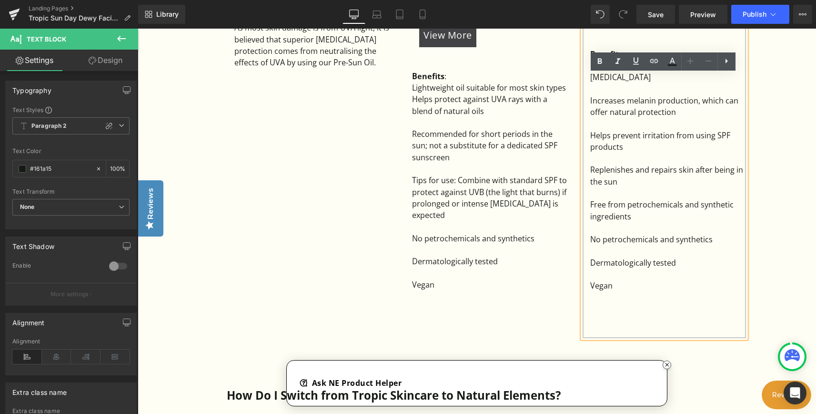
click at [688, 83] on div "Prepares and protects skin before sun exposure" at bounding box center [668, 71] width 156 height 23
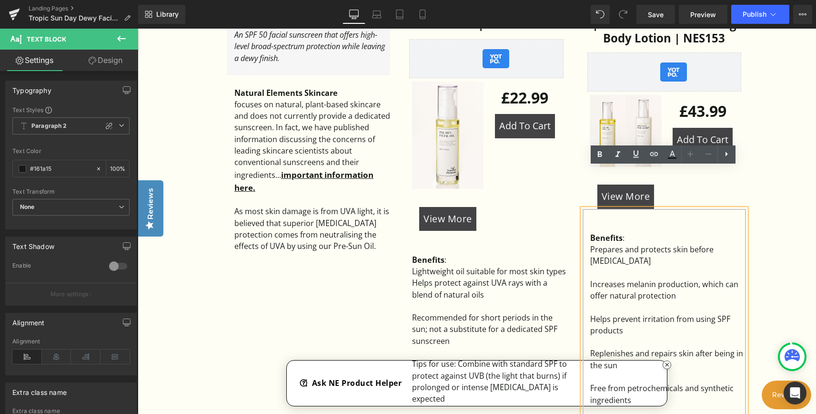
scroll to position [715, 0]
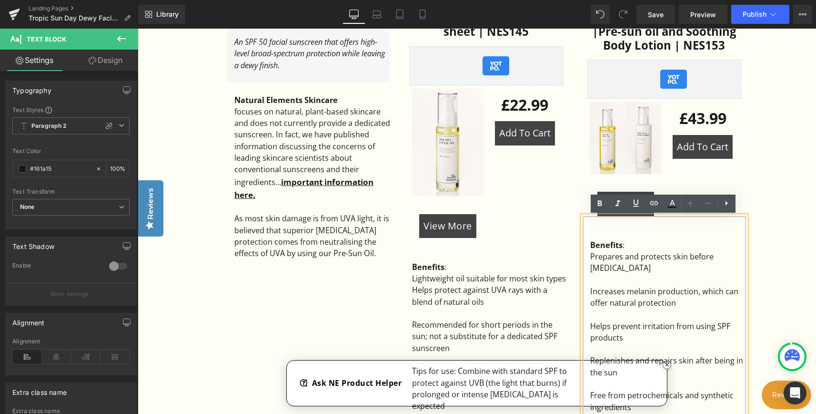
click at [687, 256] on div "Prepares and protects skin before sun exposure" at bounding box center [668, 262] width 156 height 23
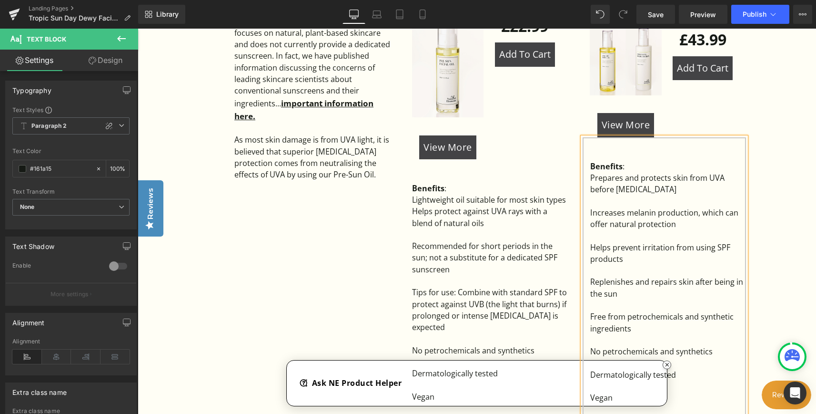
scroll to position [810, 0]
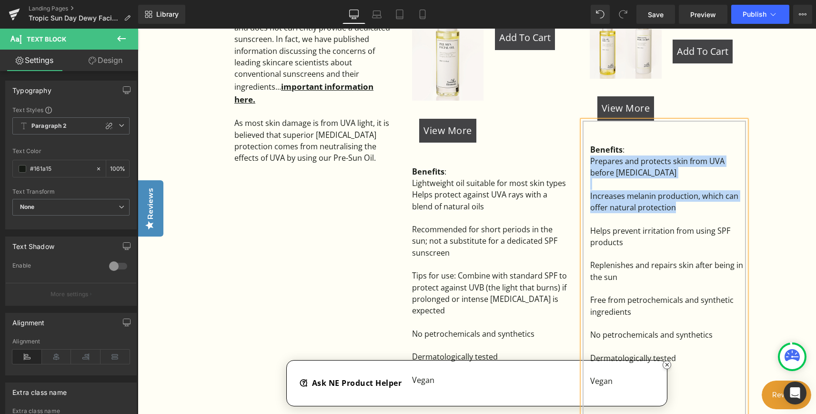
drag, startPoint x: 681, startPoint y: 207, endPoint x: 585, endPoint y: 162, distance: 106.1
click at [585, 162] on div "Benefits : Prepares and protects skin from UVA before sun exposure Increases me…" at bounding box center [664, 277] width 163 height 313
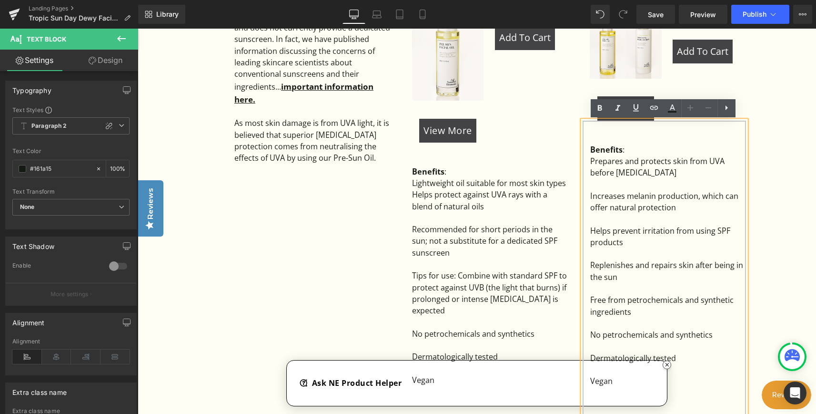
click at [637, 244] on div "Helps prevent irritation from using SPF products" at bounding box center [668, 236] width 156 height 23
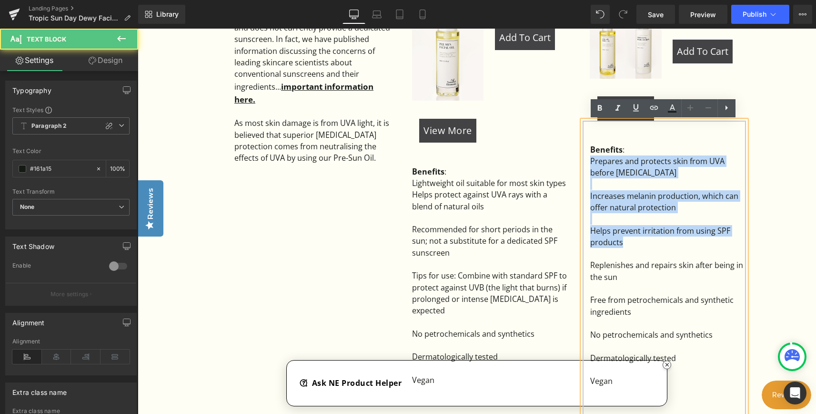
drag, startPoint x: 630, startPoint y: 243, endPoint x: 585, endPoint y: 164, distance: 90.7
click at [585, 164] on div "Benefits : Prepares and protects skin from UVA before sun exposure Increases me…" at bounding box center [664, 277] width 163 height 313
copy div "Prepares and protects skin from UVA before sun exposure Increases melanin produ…"
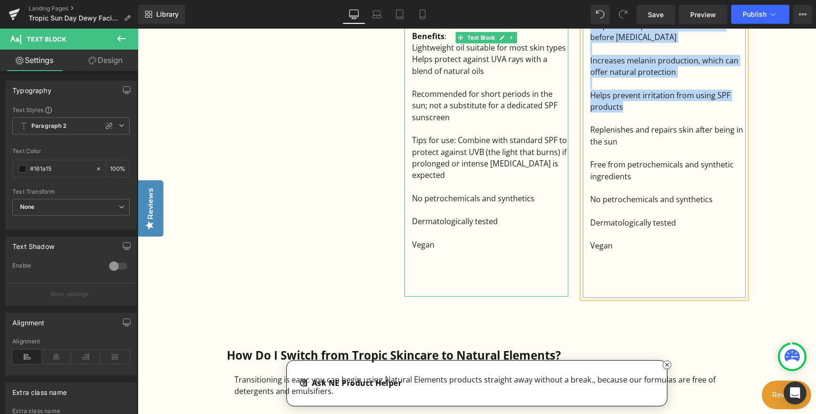
scroll to position [953, 0]
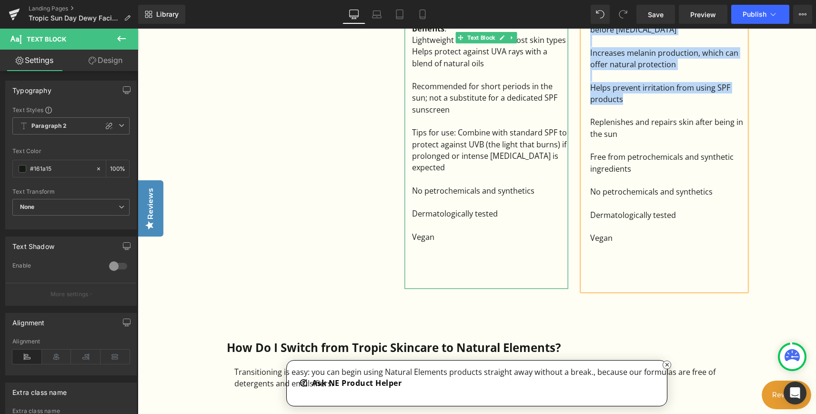
click at [466, 116] on div at bounding box center [490, 120] width 156 height 11
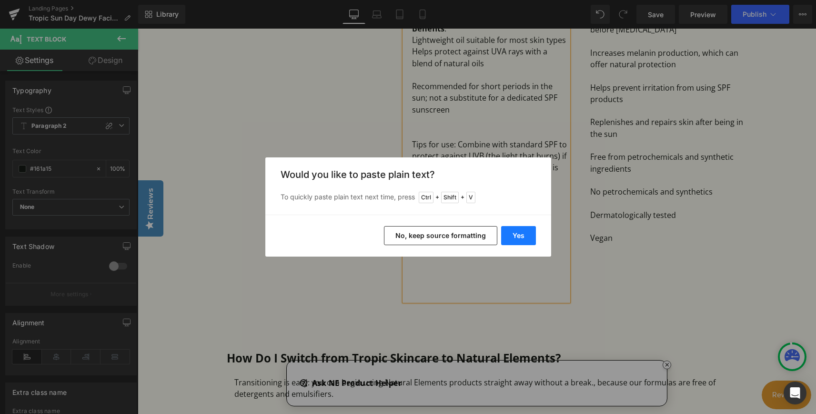
click at [519, 236] on button "Yes" at bounding box center [518, 235] width 35 height 19
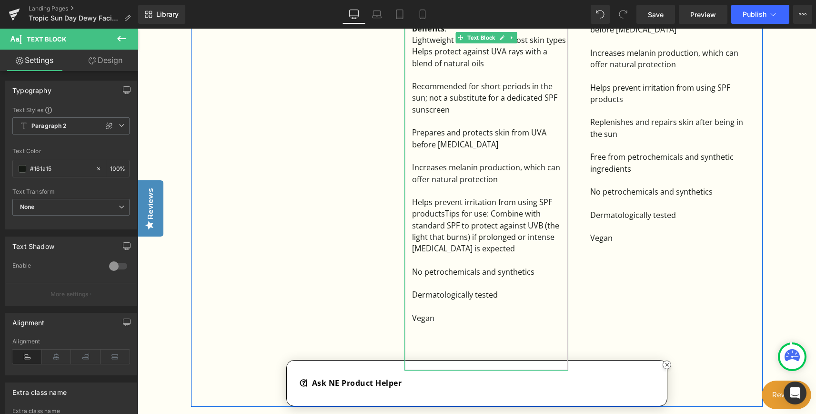
click at [444, 214] on div "Helps prevent irritation from using SPF productsTips for use: Combine with stan…" at bounding box center [490, 225] width 156 height 58
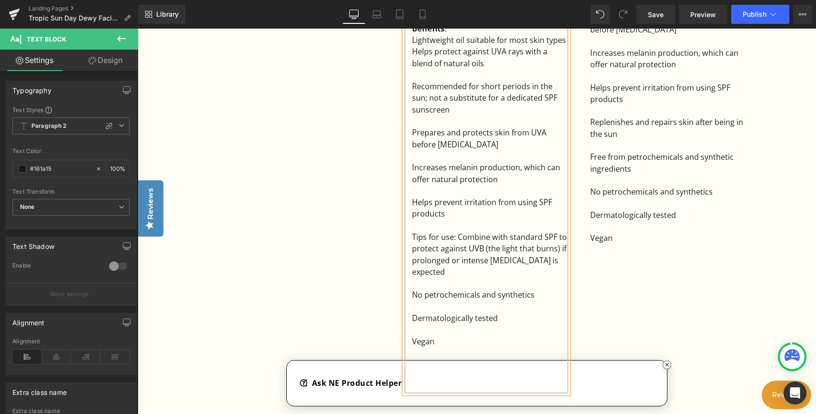
click at [478, 216] on div "Helps prevent irritation from using SPF products" at bounding box center [490, 207] width 156 height 23
click at [457, 237] on div "Tips for use: Combine with standard SPF to protect against UVB (the light that …" at bounding box center [490, 254] width 156 height 46
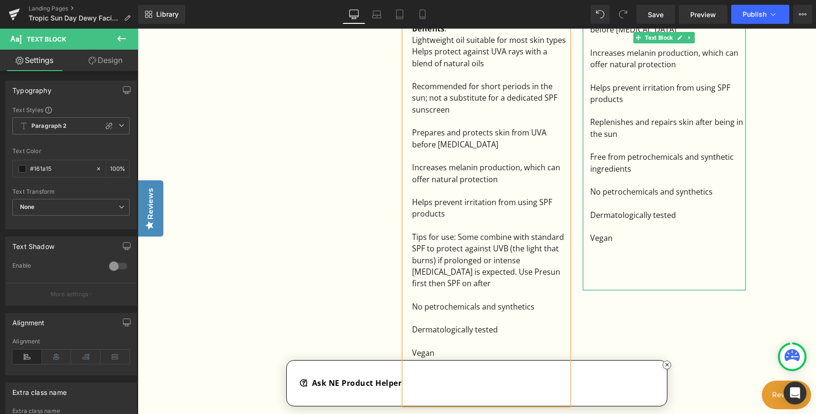
click at [653, 196] on span "No petrochemicals and synthetics" at bounding box center [651, 191] width 122 height 10
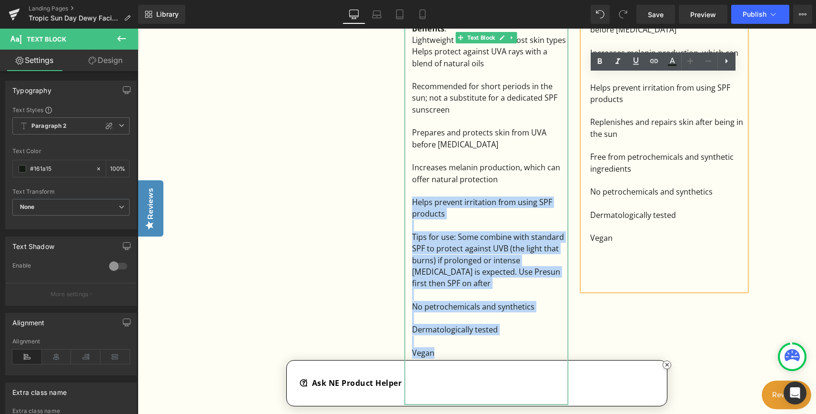
drag, startPoint x: 455, startPoint y: 353, endPoint x: 411, endPoint y: 206, distance: 153.3
click at [411, 206] on div "Benefits : Lightweight oil suitable for most skin types Helps protect against …" at bounding box center [485, 202] width 163 height 405
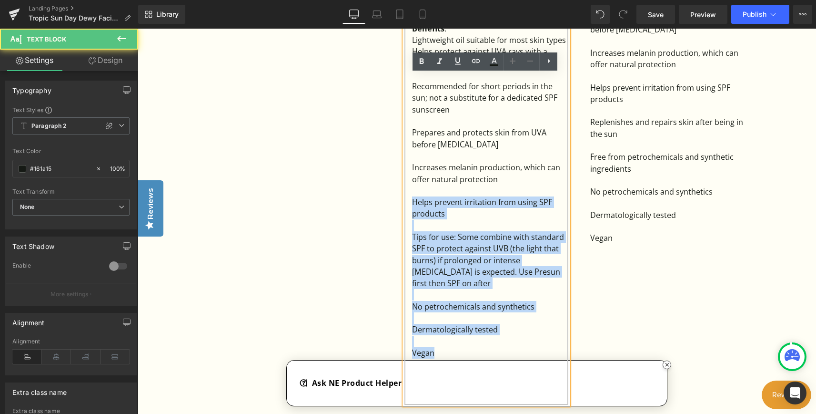
click at [476, 227] on div at bounding box center [490, 225] width 156 height 11
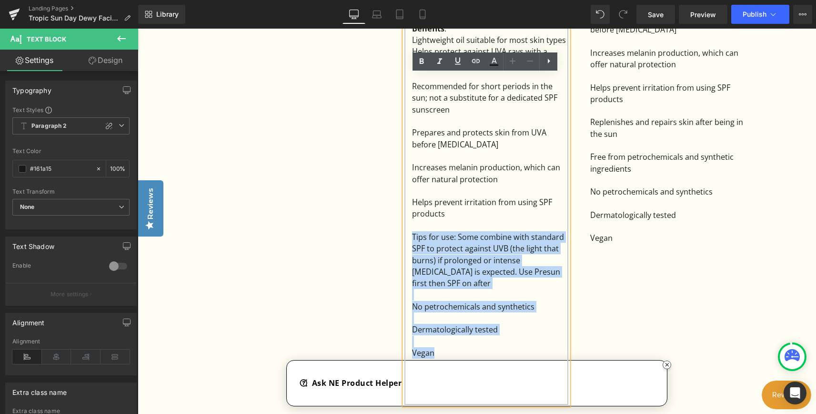
drag, startPoint x: 453, startPoint y: 356, endPoint x: 404, endPoint y: 239, distance: 127.1
click at [404, 239] on div "Benefits : Lightweight oil suitable for most skin types Helps protect against …" at bounding box center [485, 202] width 163 height 405
copy div "Tips for use: Some combine with standard SPF to protect against UVB (the light …"
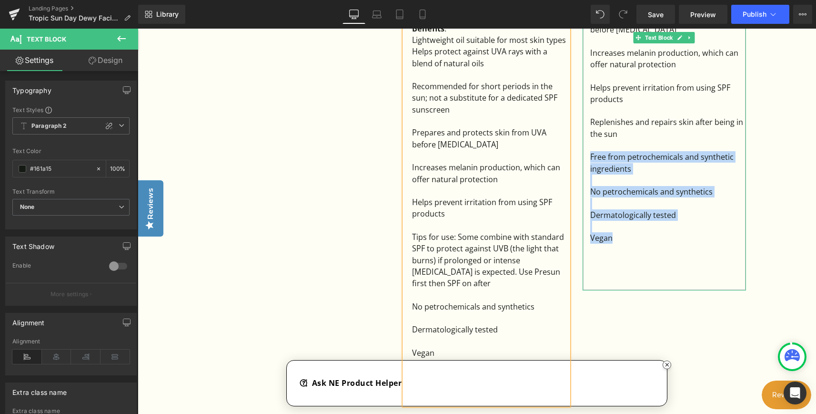
drag, startPoint x: 625, startPoint y: 242, endPoint x: 590, endPoint y: 160, distance: 89.3
click at [590, 160] on div "Benefits : Prepares and protects skin from UVA before sun exposure Increases me…" at bounding box center [664, 134] width 163 height 313
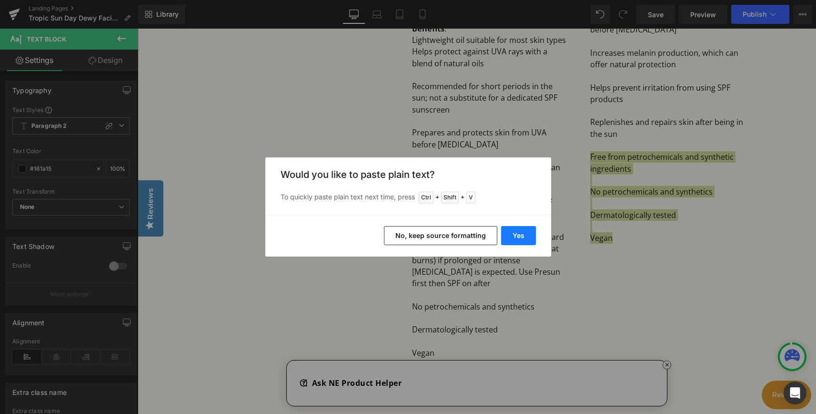
click at [523, 238] on button "Yes" at bounding box center [518, 235] width 35 height 19
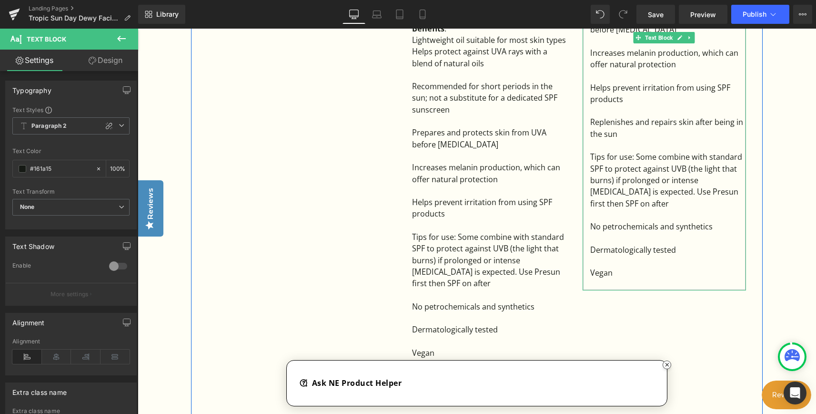
click at [709, 235] on div at bounding box center [668, 237] width 156 height 11
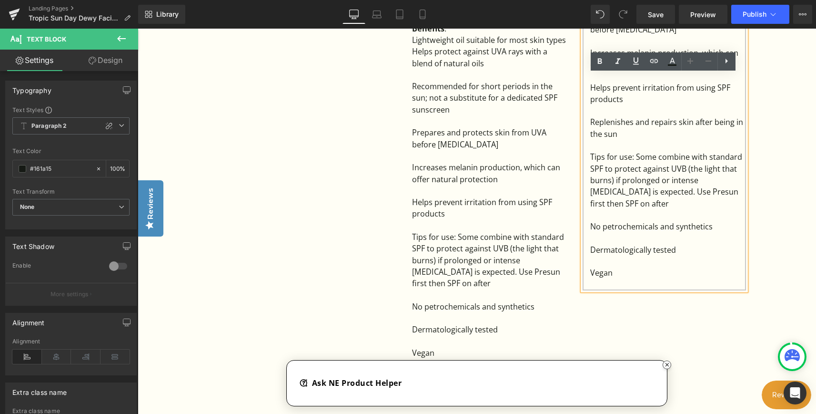
click at [672, 141] on div at bounding box center [668, 145] width 156 height 11
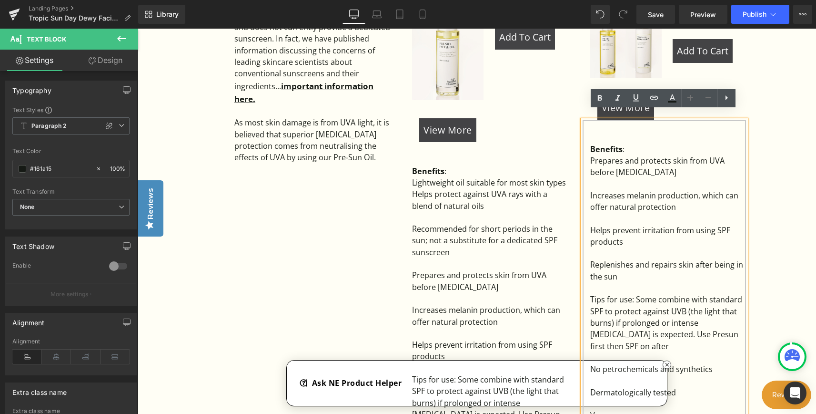
scroll to position [810, 0]
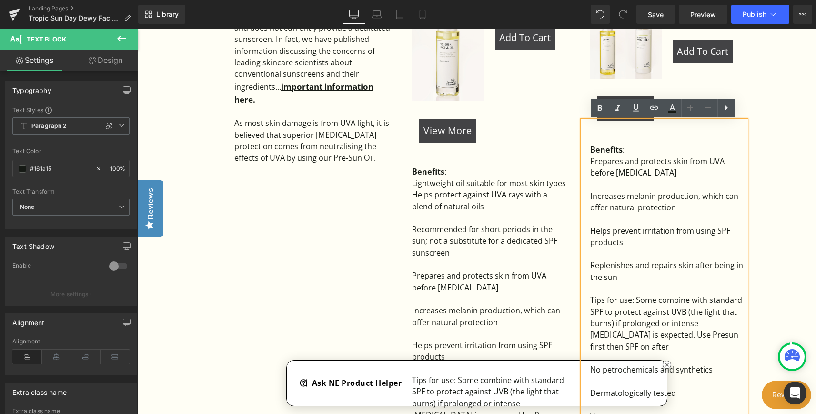
click at [529, 137] on div "Sale Off (P) Image View More (P) View More £0 £22.99 (P) Price Add To Cart (P) …" at bounding box center [486, 66] width 154 height 152
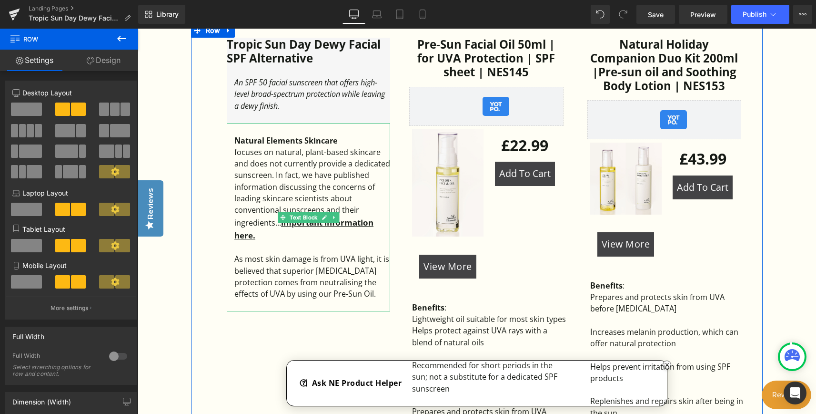
scroll to position [572, 0]
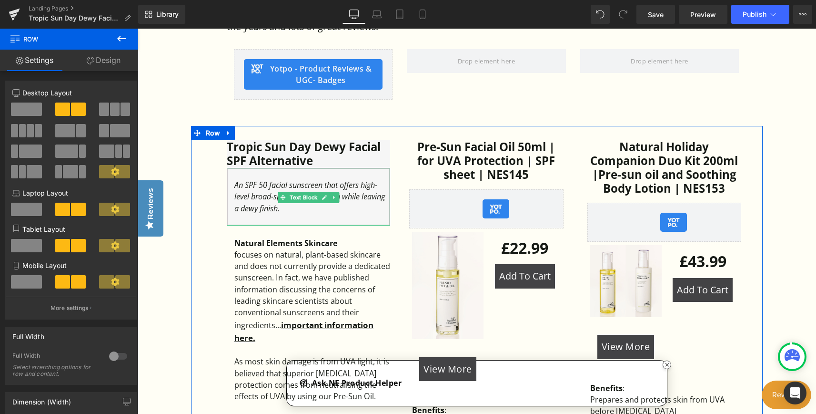
click at [245, 188] on icon "An SPF 50 facial sunscreen that offers high-level broad-spectrum protection whi…" at bounding box center [309, 197] width 151 height 34
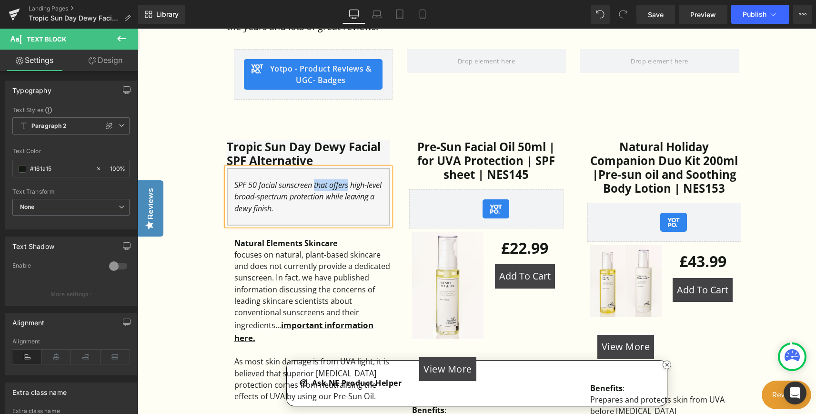
drag, startPoint x: 310, startPoint y: 185, endPoint x: 341, endPoint y: 188, distance: 31.5
click at [341, 188] on icon "SPF 50 facial sunscreen that offers high-level broad-spectrum protection while …" at bounding box center [307, 197] width 147 height 34
drag, startPoint x: 323, startPoint y: 188, endPoint x: 333, endPoint y: 198, distance: 14.2
click at [333, 198] on icon "SPF 50 facial sunscreen that offers high-level broad-spectrum protection while …" at bounding box center [307, 197] width 147 height 34
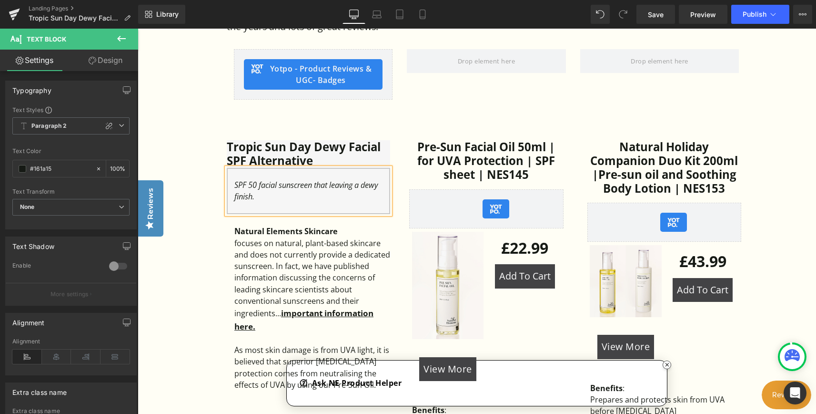
click at [337, 187] on icon "SPF 50 facial sunscreen that leaving a dewy finish." at bounding box center [305, 191] width 143 height 22
click at [393, 154] on div "Tropic Sun Day Dewy Facial SPF Alternative Heading SPF 50 facial sunscreen that…" at bounding box center [309, 271] width 178 height 262
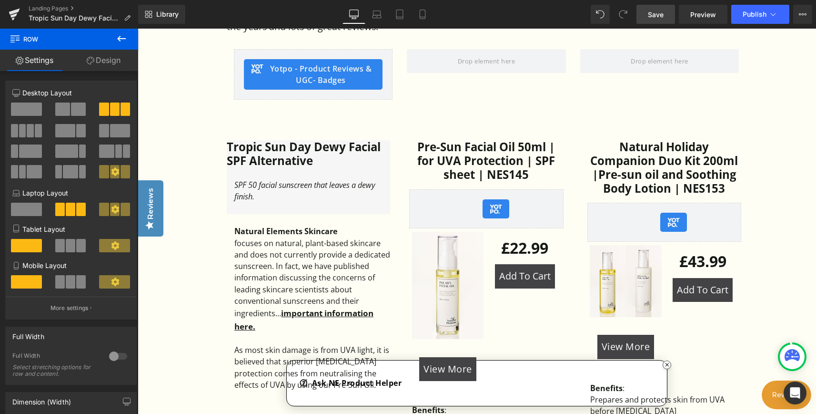
click at [657, 18] on span "Save" at bounding box center [656, 15] width 16 height 10
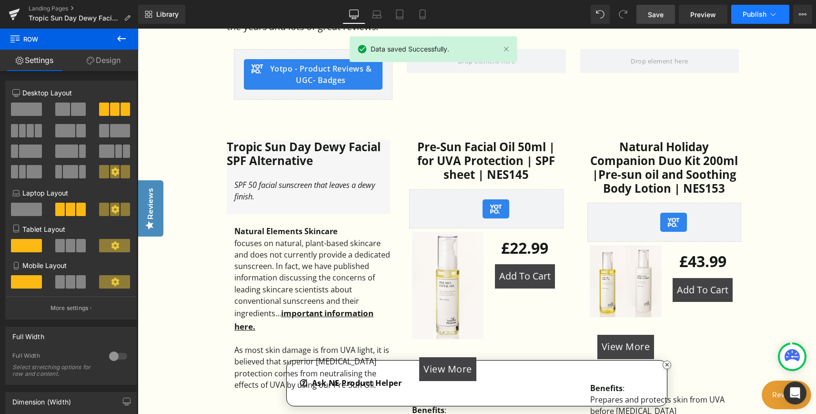
click at [762, 20] on button "Publish" at bounding box center [760, 14] width 58 height 19
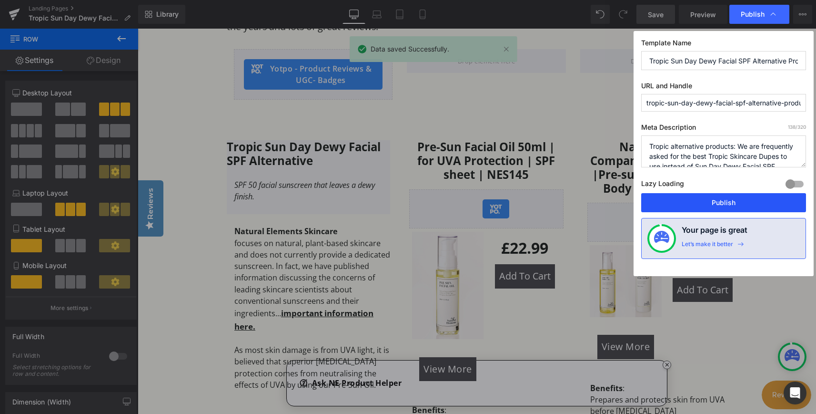
click at [750, 202] on button "Publish" at bounding box center [723, 202] width 165 height 19
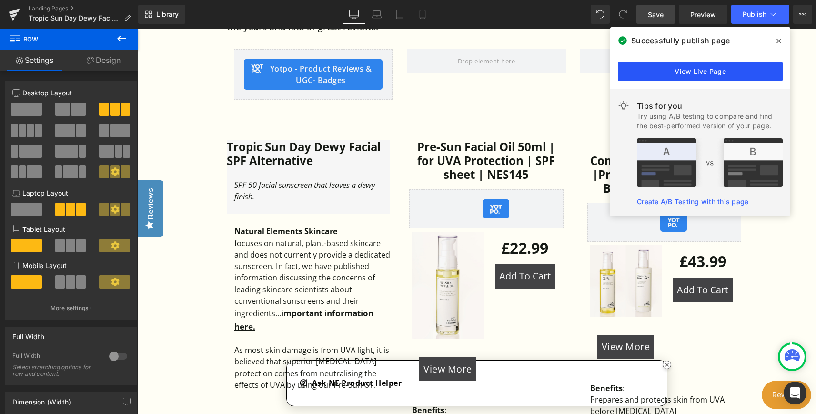
click at [712, 77] on link "View Live Page" at bounding box center [700, 71] width 165 height 19
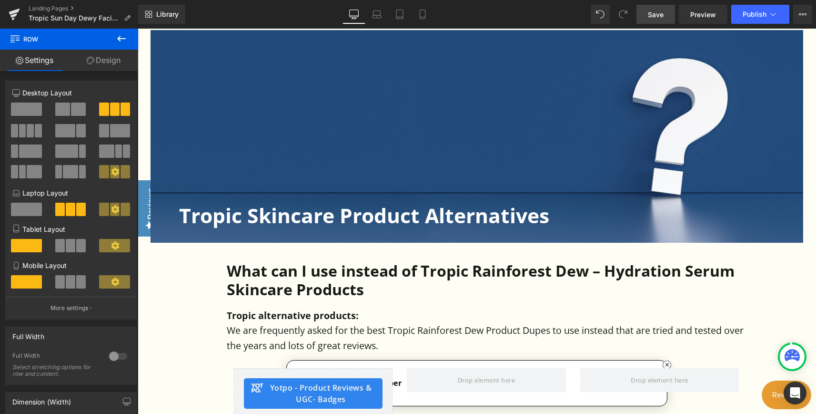
scroll to position [286, 0]
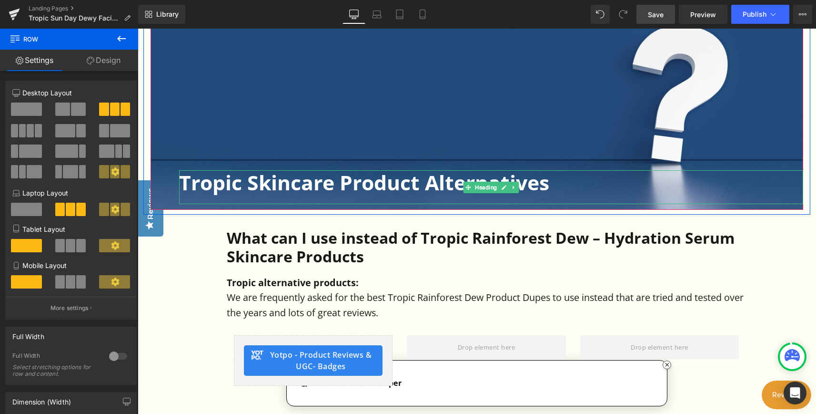
click at [395, 185] on h1 "Tropic Skincare Product Alternatives" at bounding box center [491, 182] width 624 height 24
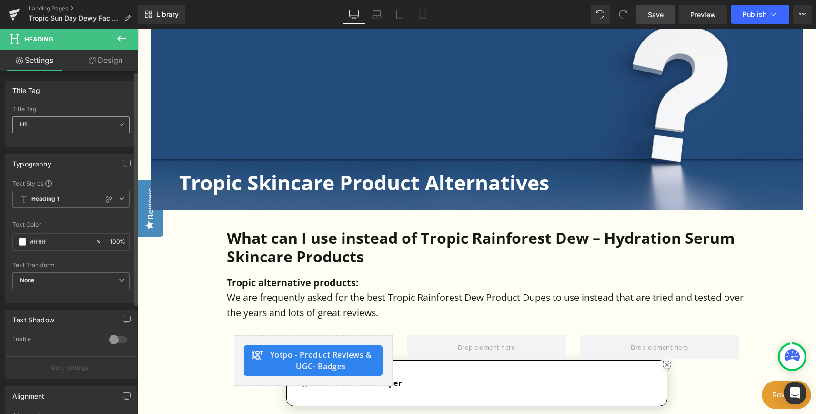
click at [119, 126] on icon at bounding box center [122, 124] width 6 height 6
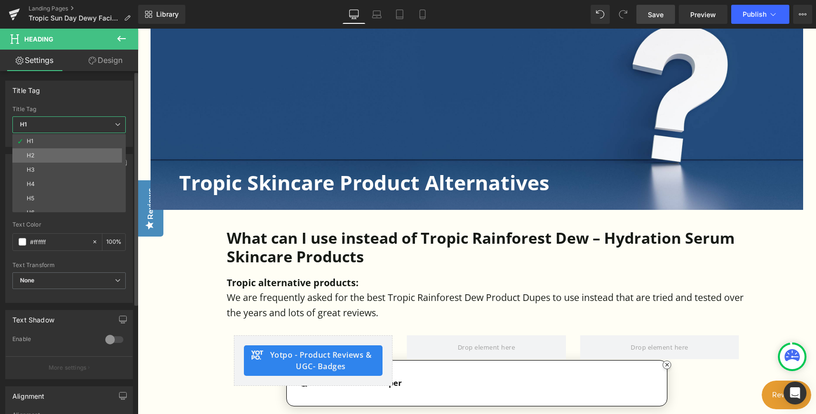
click at [89, 153] on li "H2" at bounding box center [71, 155] width 118 height 14
type input "#161a15"
type input "100"
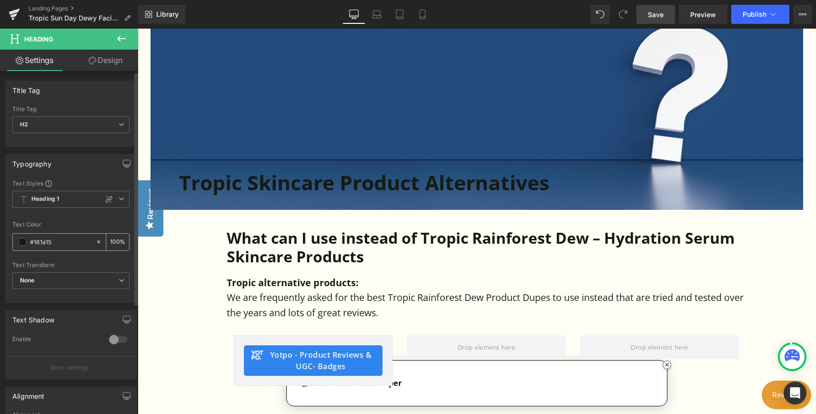
click at [22, 241] on span at bounding box center [23, 242] width 8 height 8
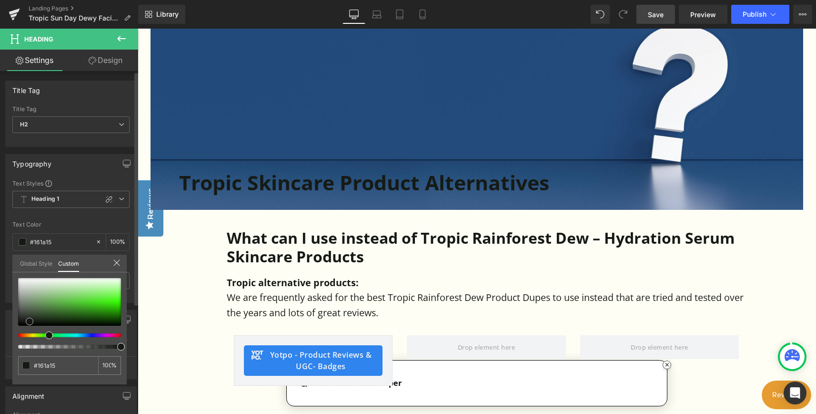
type input "#b7cbb3"
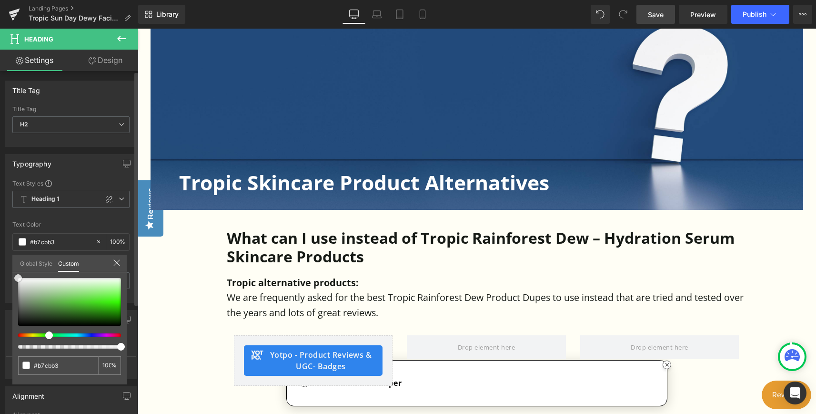
type input "#ffffff"
drag, startPoint x: 38, startPoint y: 290, endPoint x: 17, endPoint y: 273, distance: 26.4
click at [17, 273] on div "#ffffff 100 %" at bounding box center [69, 277] width 114 height 11
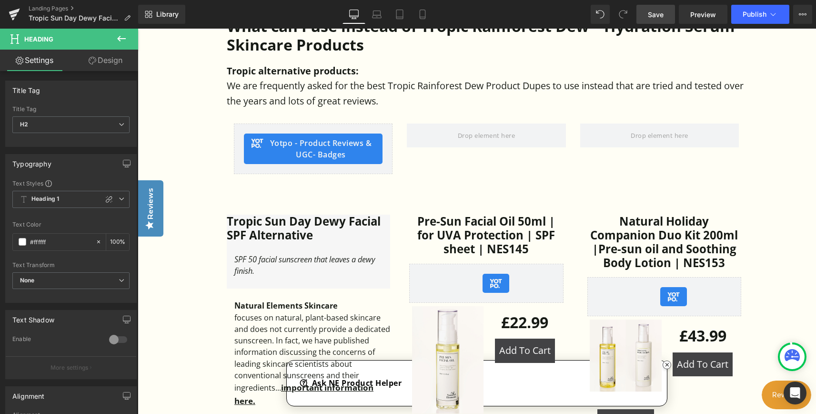
scroll to position [524, 0]
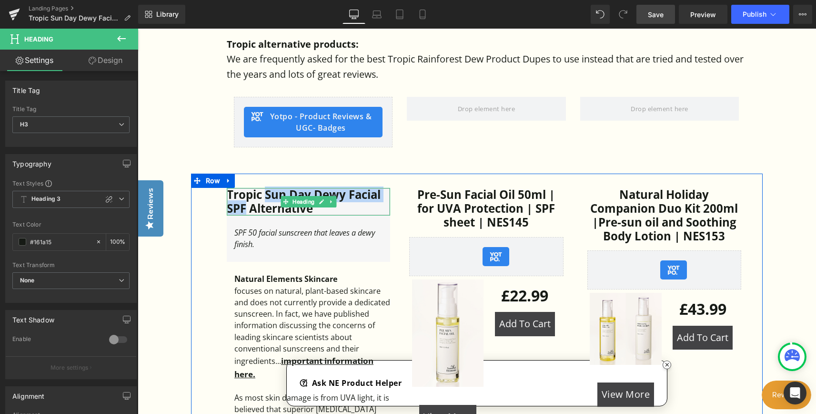
drag, startPoint x: 264, startPoint y: 195, endPoint x: 244, endPoint y: 208, distance: 23.5
click at [244, 208] on h3 "Tropic Sun Day Dewy Facial SPF Alternative" at bounding box center [308, 202] width 163 height 28
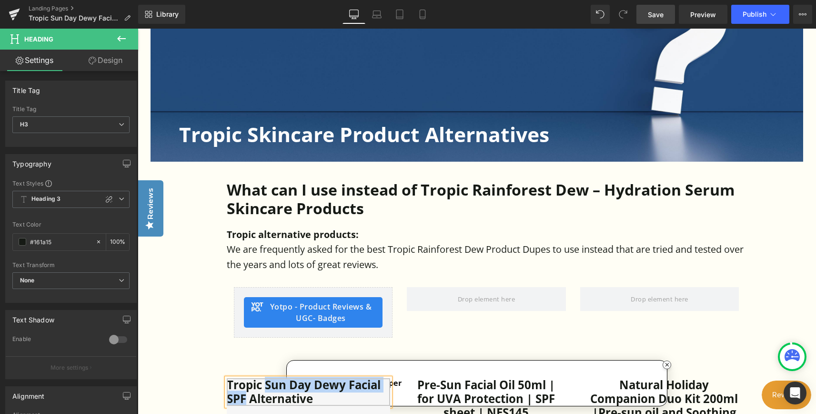
scroll to position [333, 0]
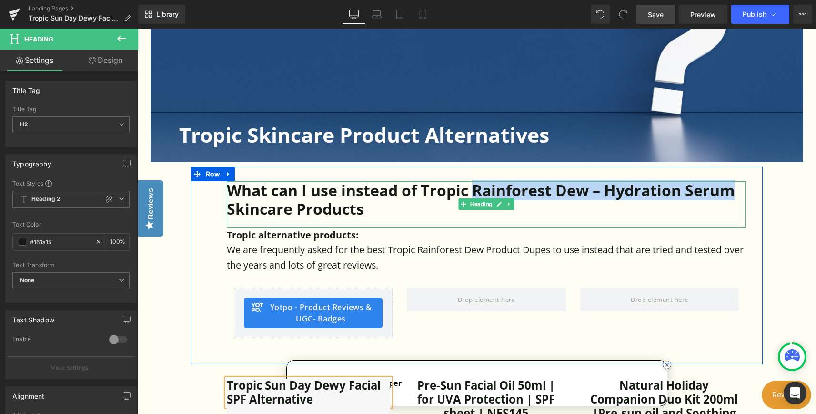
drag, startPoint x: 474, startPoint y: 190, endPoint x: 734, endPoint y: 195, distance: 259.7
click at [734, 195] on h2 "What can I use instead of Tropic Rainforest Dew – Hydration Serum Skincare Prod…" at bounding box center [486, 199] width 519 height 37
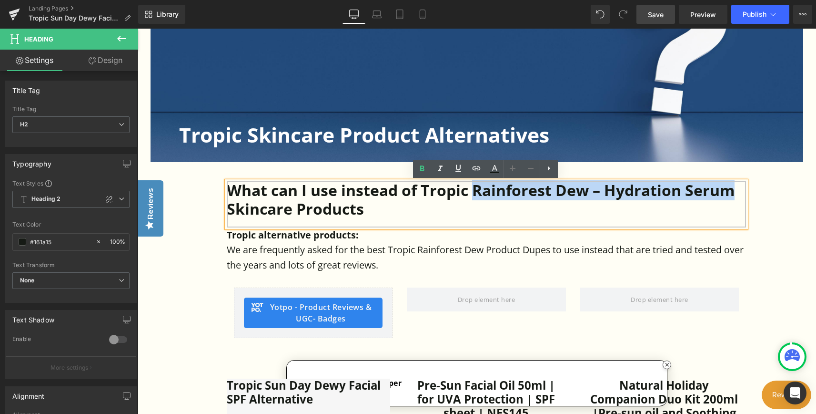
paste div
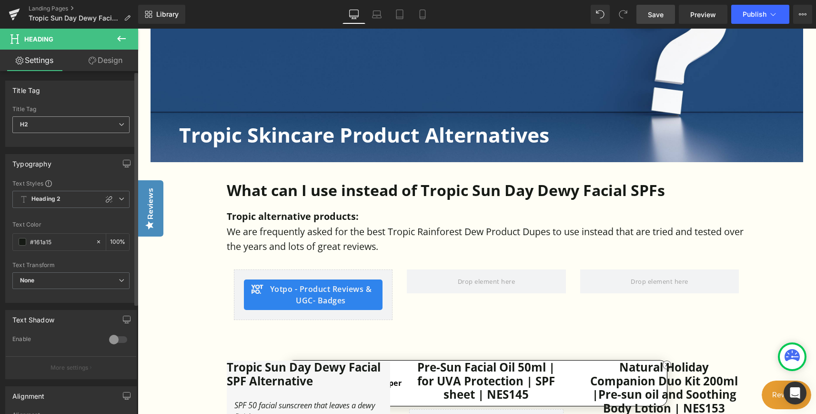
click at [121, 124] on span "H2" at bounding box center [70, 124] width 117 height 17
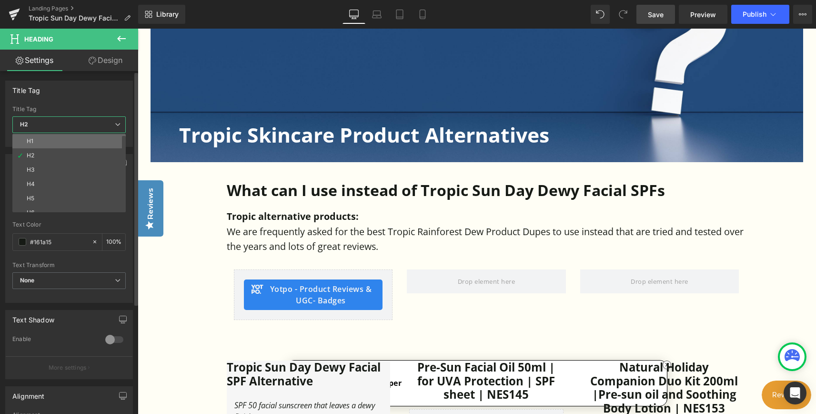
click at [89, 140] on li "H1" at bounding box center [71, 141] width 118 height 14
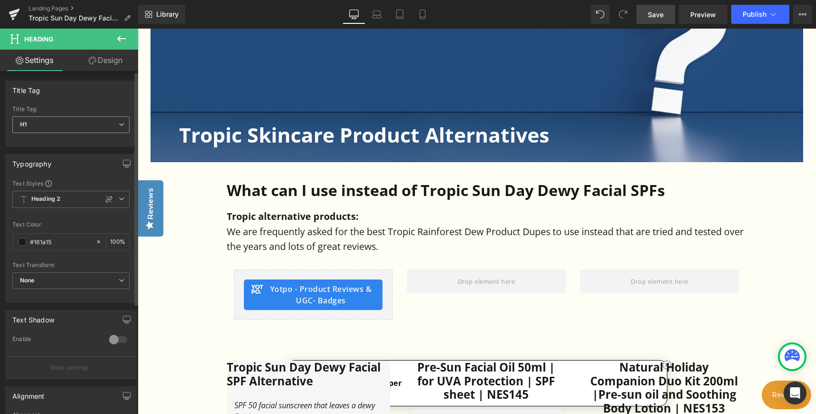
type input "100"
click at [748, 10] on button "Publish" at bounding box center [760, 14] width 58 height 19
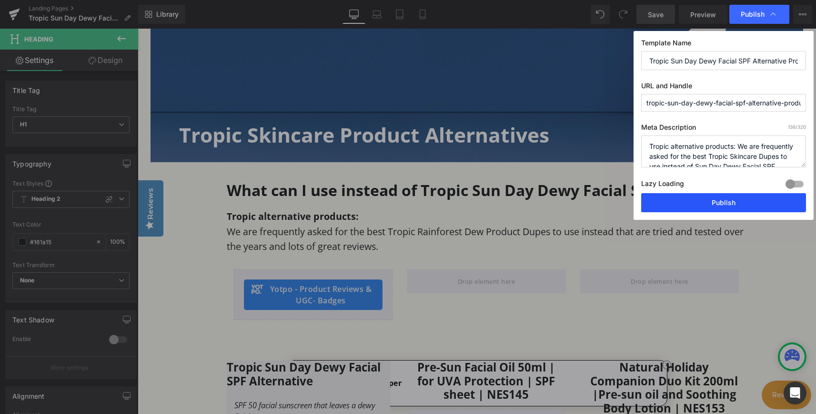
click at [736, 200] on button "Publish" at bounding box center [723, 202] width 165 height 19
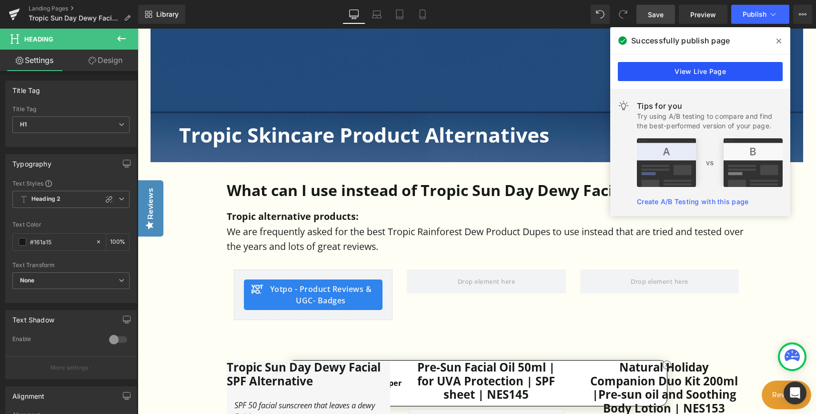
click at [677, 72] on link "View Live Page" at bounding box center [700, 71] width 165 height 19
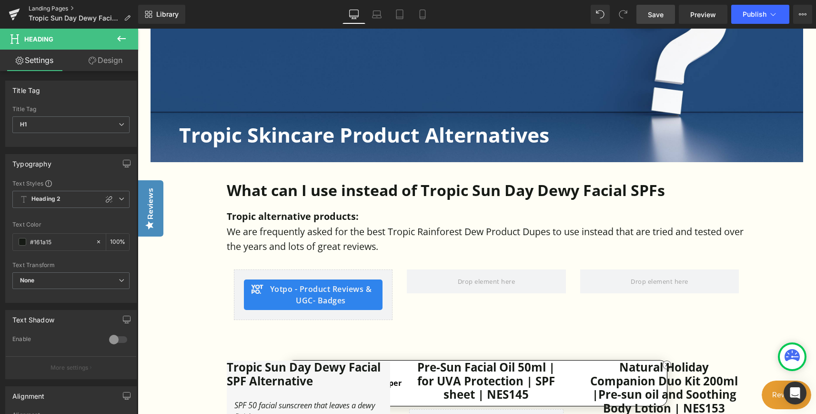
click at [50, 7] on link "Landing Pages" at bounding box center [84, 9] width 110 height 8
click at [665, 24] on div "Library Desktop Desktop Laptop Tablet Mobile Save Preview Publish Scheduled Vie…" at bounding box center [477, 14] width 678 height 29
click at [57, 11] on link "Landing Pages" at bounding box center [84, 9] width 110 height 8
click at [747, 21] on button "Publish" at bounding box center [760, 14] width 58 height 19
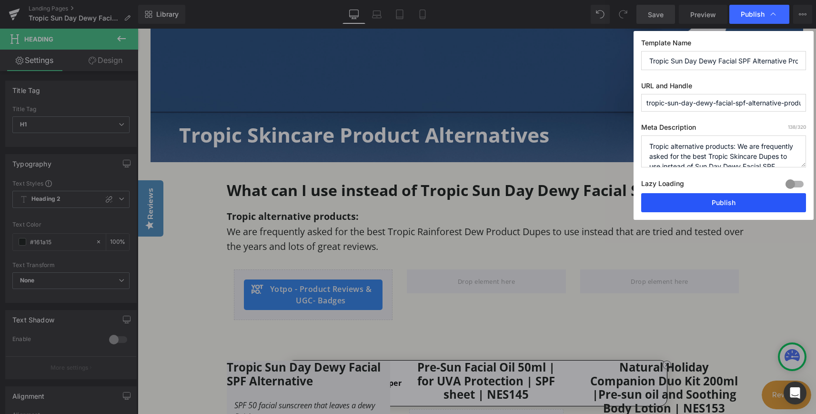
drag, startPoint x: 720, startPoint y: 207, endPoint x: 168, endPoint y: 148, distance: 555.3
click at [720, 207] on button "Publish" at bounding box center [723, 202] width 165 height 19
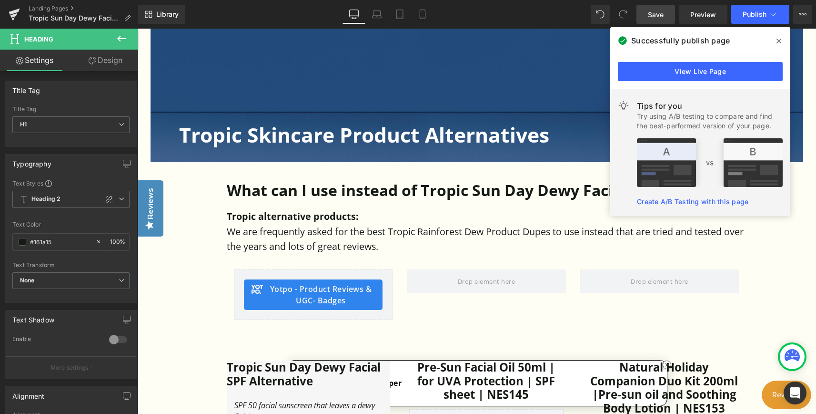
drag, startPoint x: 783, startPoint y: 43, endPoint x: 645, endPoint y: 14, distance: 141.1
click at [783, 43] on span at bounding box center [778, 40] width 15 height 15
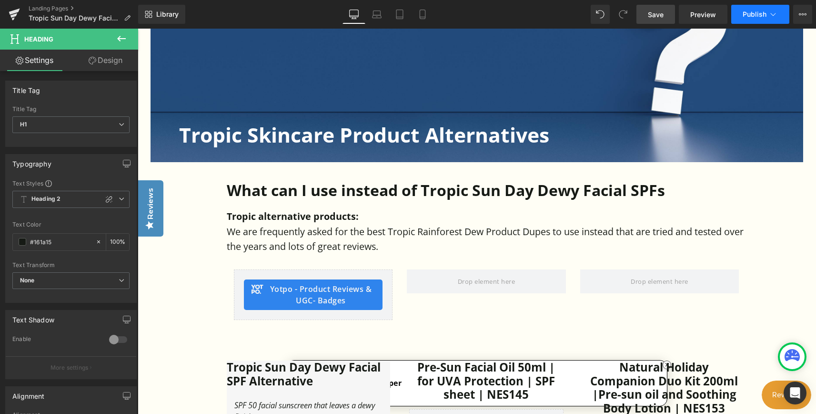
click at [759, 16] on span "Publish" at bounding box center [755, 14] width 24 height 8
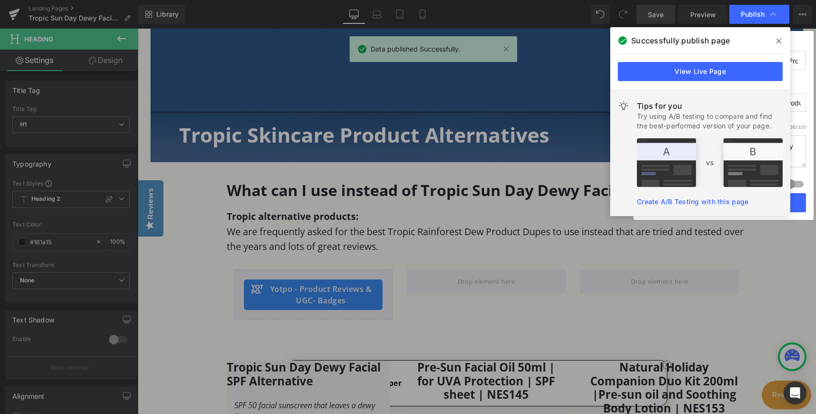
click at [780, 42] on icon at bounding box center [779, 41] width 5 height 5
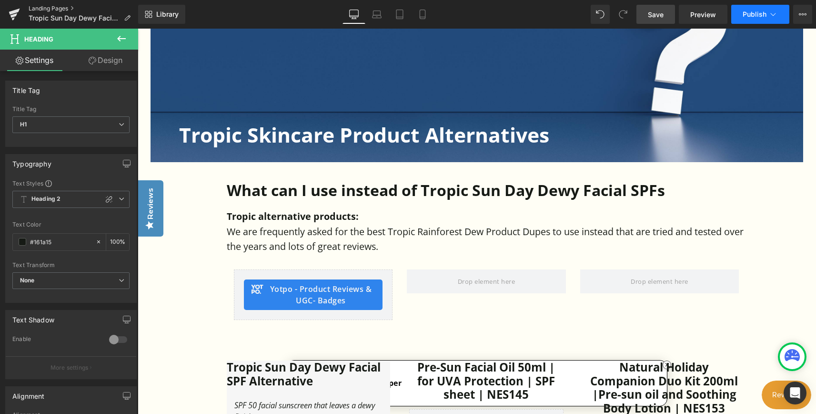
click at [38, 9] on link "Landing Pages" at bounding box center [84, 9] width 110 height 8
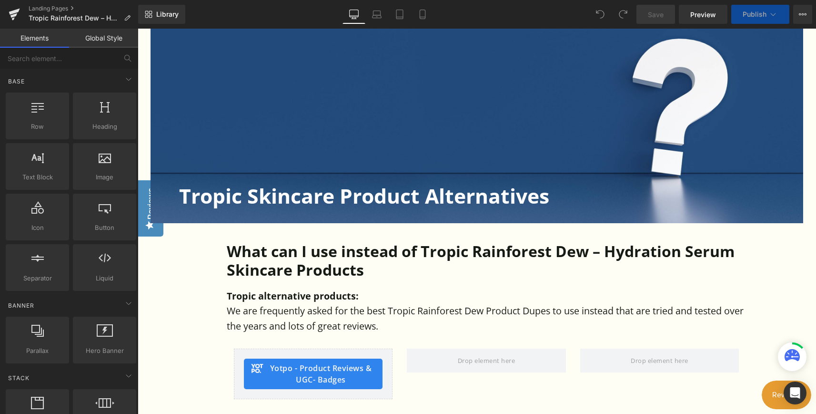
scroll to position [286, 0]
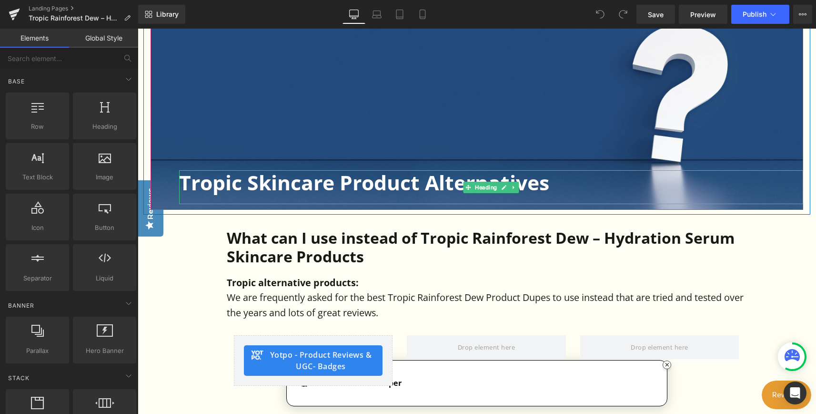
click at [382, 192] on h1 "Tropic Skincare Product Alternatives" at bounding box center [491, 182] width 624 height 24
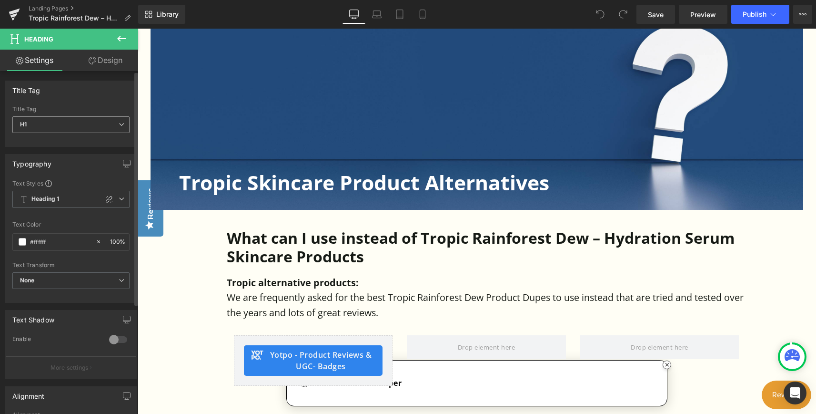
click at [118, 130] on span "H1" at bounding box center [70, 124] width 117 height 17
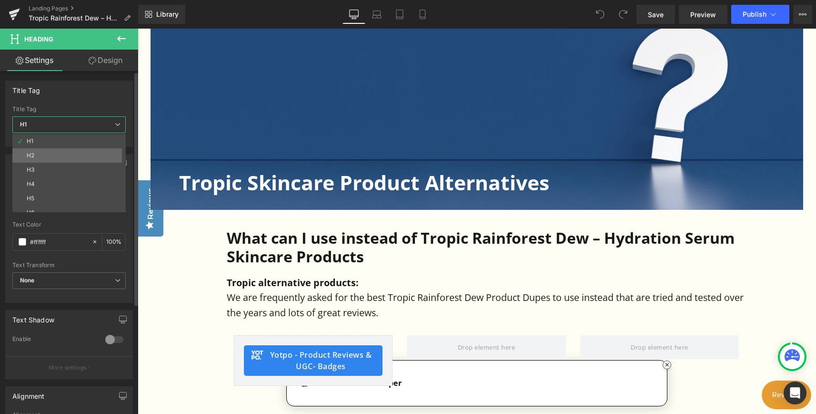
click at [56, 154] on li "H2" at bounding box center [71, 155] width 118 height 14
type input "#161a15"
type input "100"
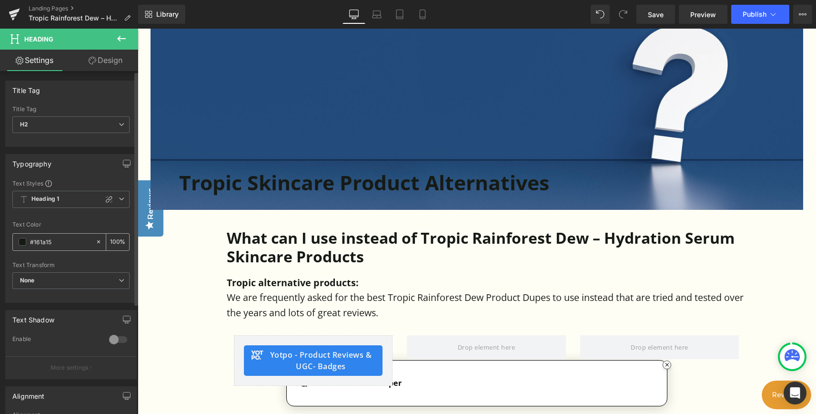
click at [22, 240] on span at bounding box center [23, 242] width 8 height 8
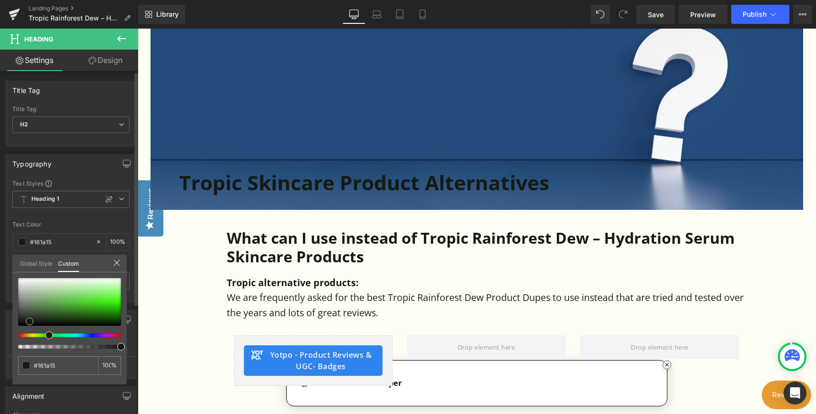
type input "#b5dcac"
type input "#eff6ee"
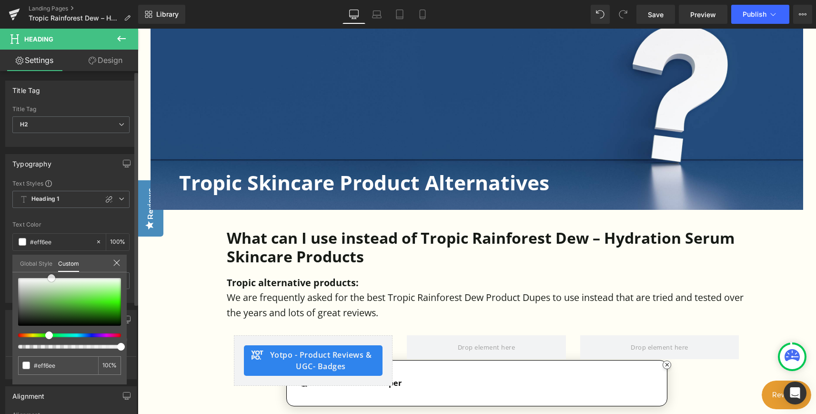
type input "#ffffff"
drag, startPoint x: 51, startPoint y: 277, endPoint x: -1, endPoint y: 269, distance: 53.5
click at [0, 269] on html "You are previewing how the will restyle your page. You can not edit Elements in…" at bounding box center [408, 207] width 816 height 414
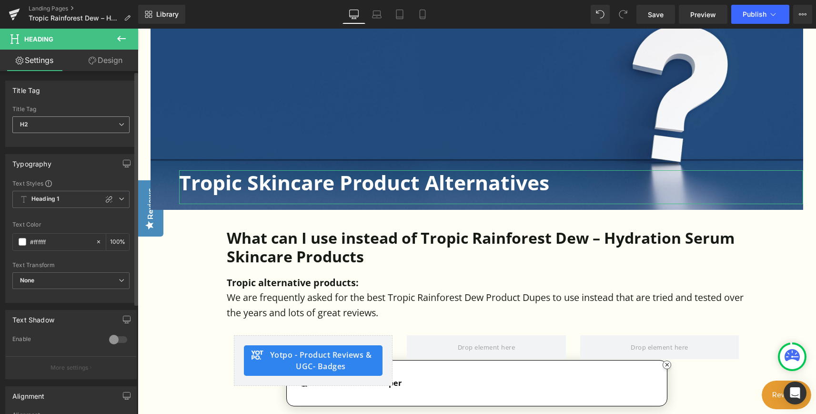
click at [37, 128] on span "H2" at bounding box center [70, 124] width 117 height 17
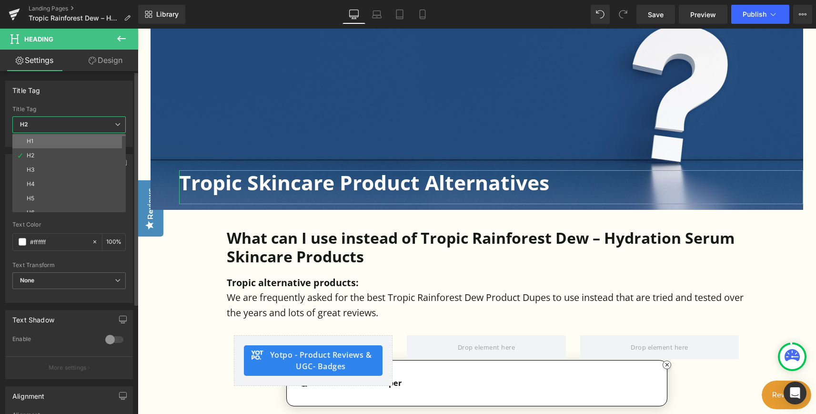
click at [37, 139] on li "H1" at bounding box center [71, 141] width 118 height 14
type input "100"
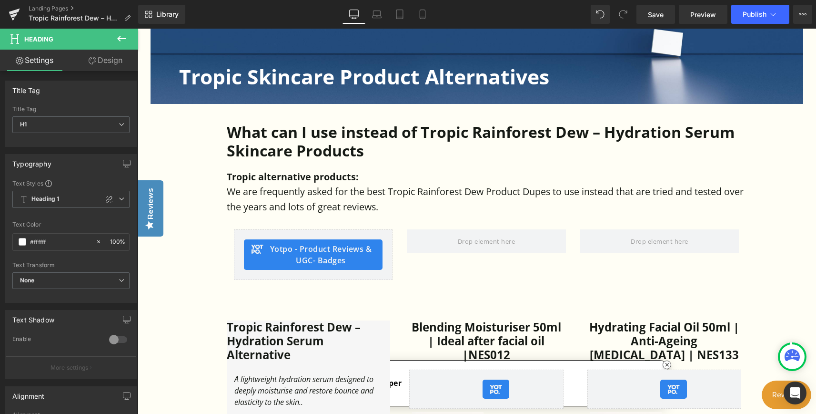
scroll to position [381, 0]
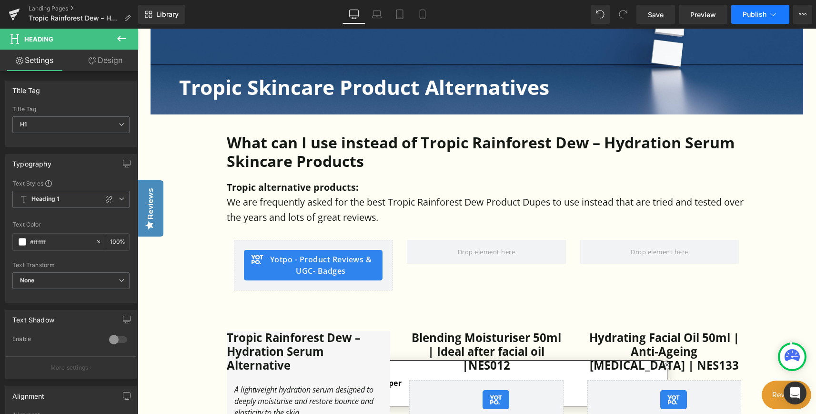
click at [751, 21] on button "Publish" at bounding box center [760, 14] width 58 height 19
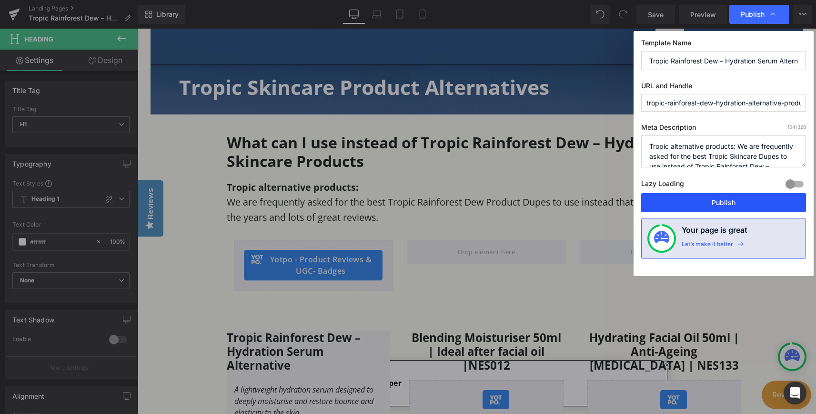
click at [732, 202] on button "Publish" at bounding box center [723, 202] width 165 height 19
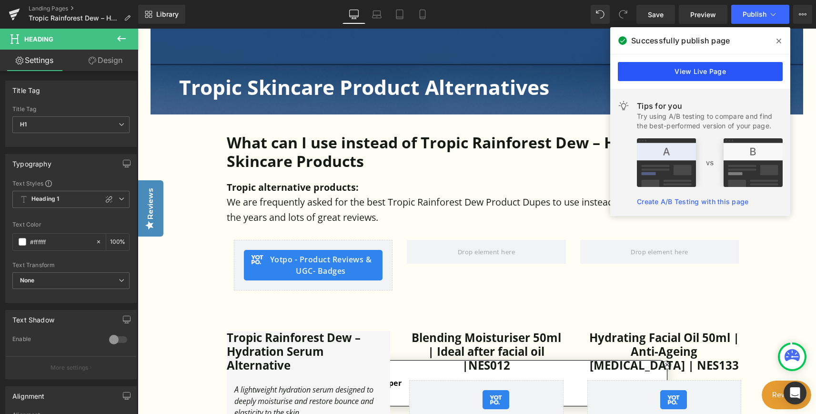
click at [696, 80] on link "View Live Page" at bounding box center [700, 71] width 165 height 19
